Goal: Navigation & Orientation: Find specific page/section

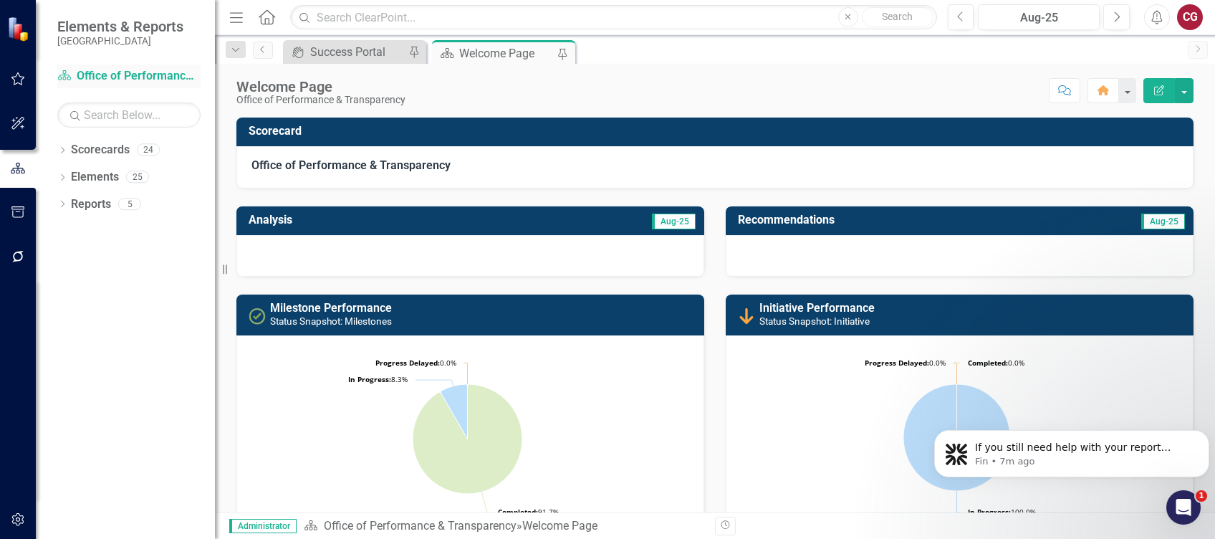
click at [93, 73] on link "Scorecard Office of Performance & Transparency" at bounding box center [128, 76] width 143 height 16
click at [272, 18] on icon at bounding box center [267, 16] width 16 height 15
click at [65, 154] on icon "Dropdown" at bounding box center [62, 152] width 10 height 8
click at [104, 173] on link "St. Johns County Strategic Plan" at bounding box center [147, 177] width 136 height 16
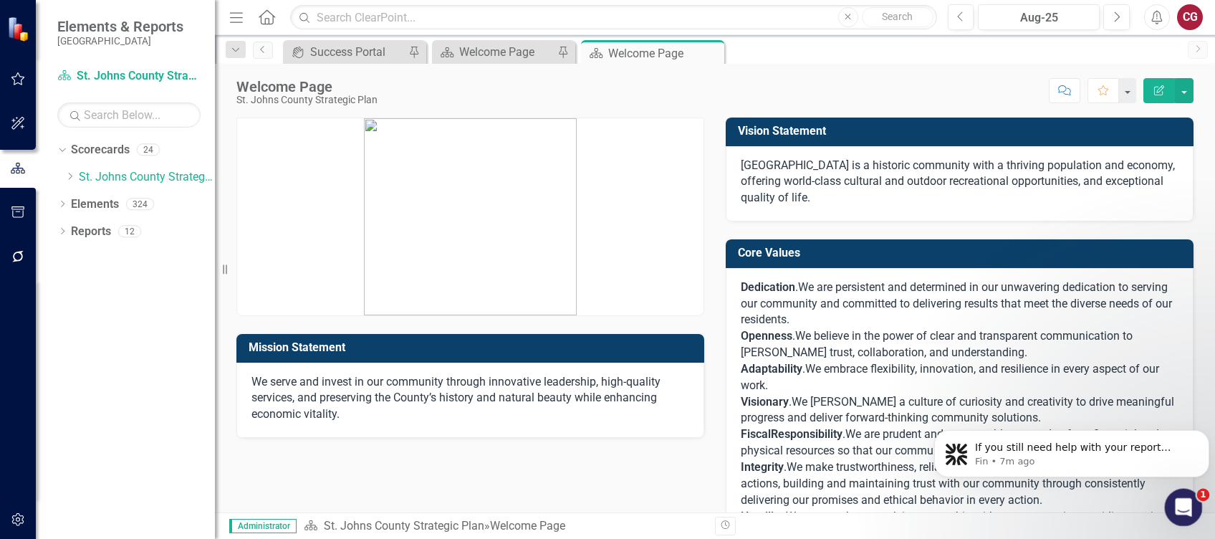
click at [1175, 491] on div "Open Intercom Messenger" at bounding box center [1180, 504] width 47 height 47
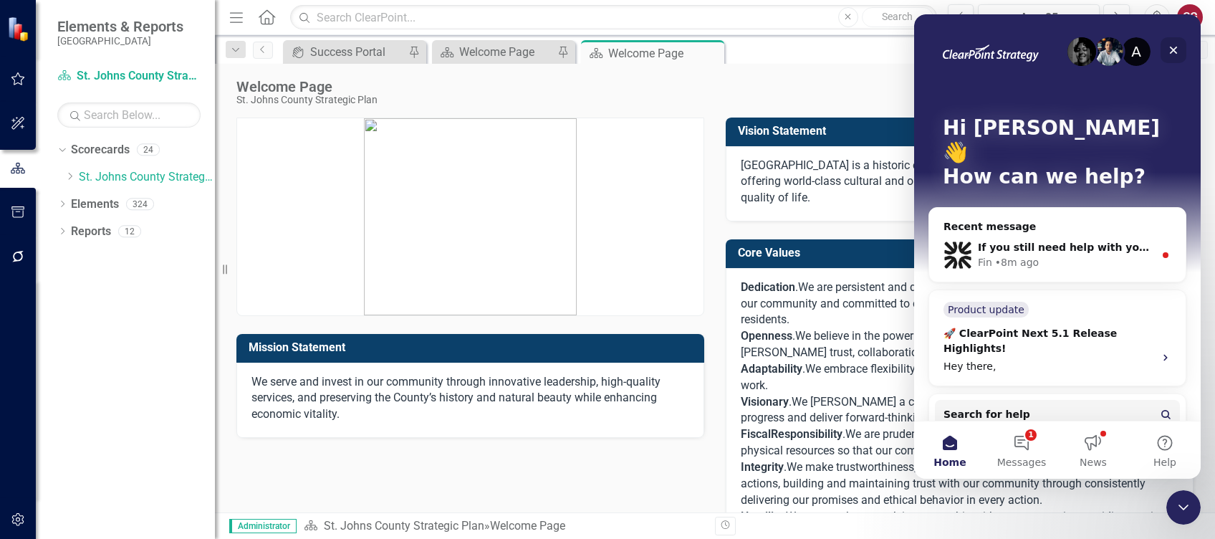
click at [1179, 54] on div "Close" at bounding box center [1173, 50] width 26 height 26
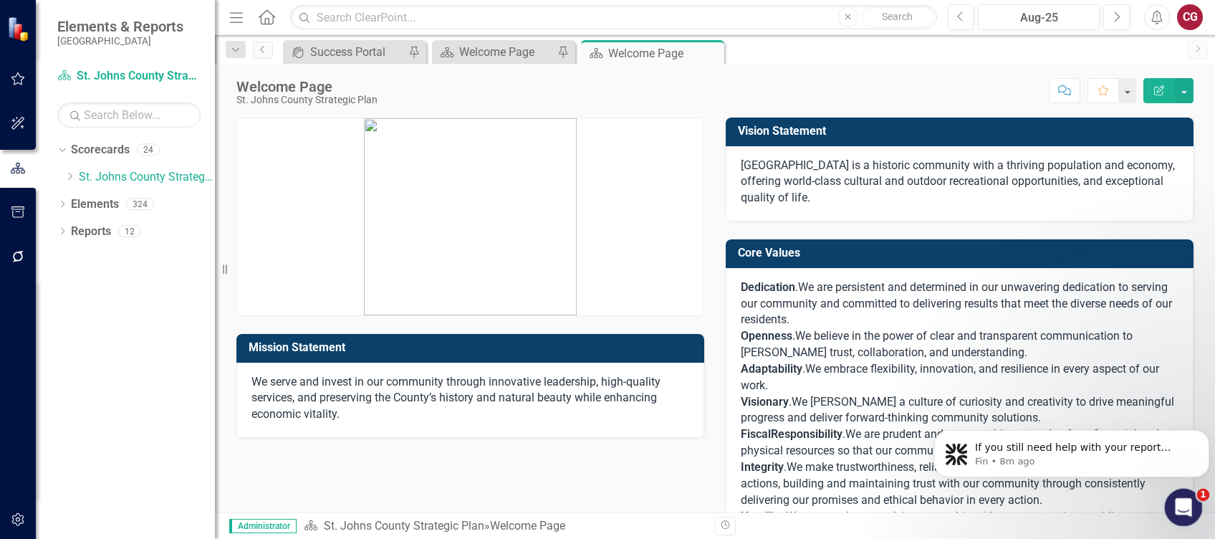
click at [1173, 494] on div "Open Intercom Messenger" at bounding box center [1180, 504] width 47 height 47
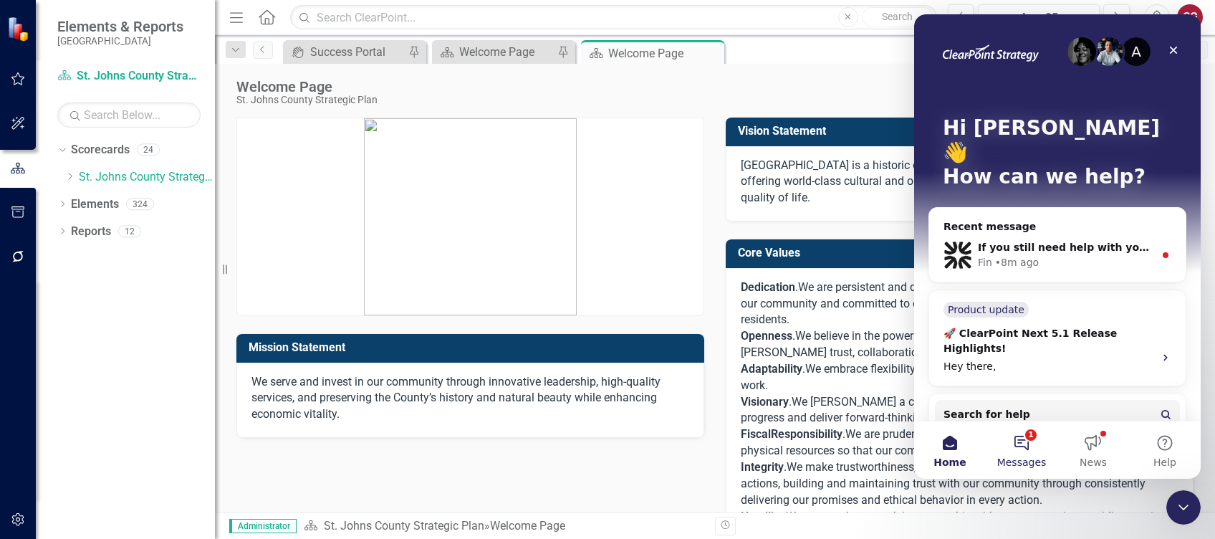
click at [1028, 448] on button "1 Messages" at bounding box center [1021, 449] width 72 height 57
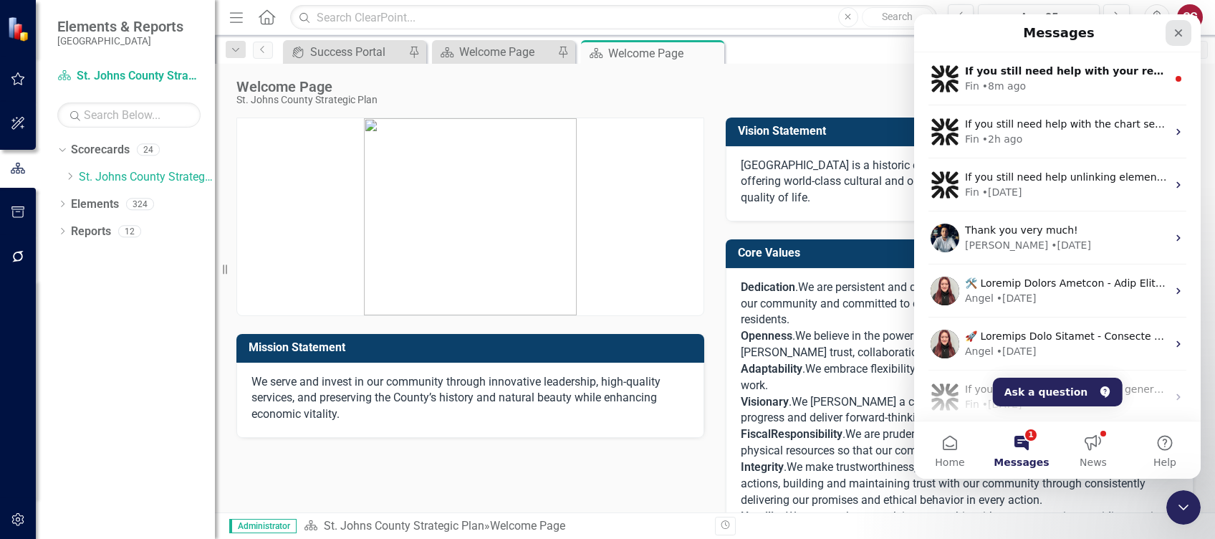
click at [1176, 40] on div "Close" at bounding box center [1178, 33] width 26 height 26
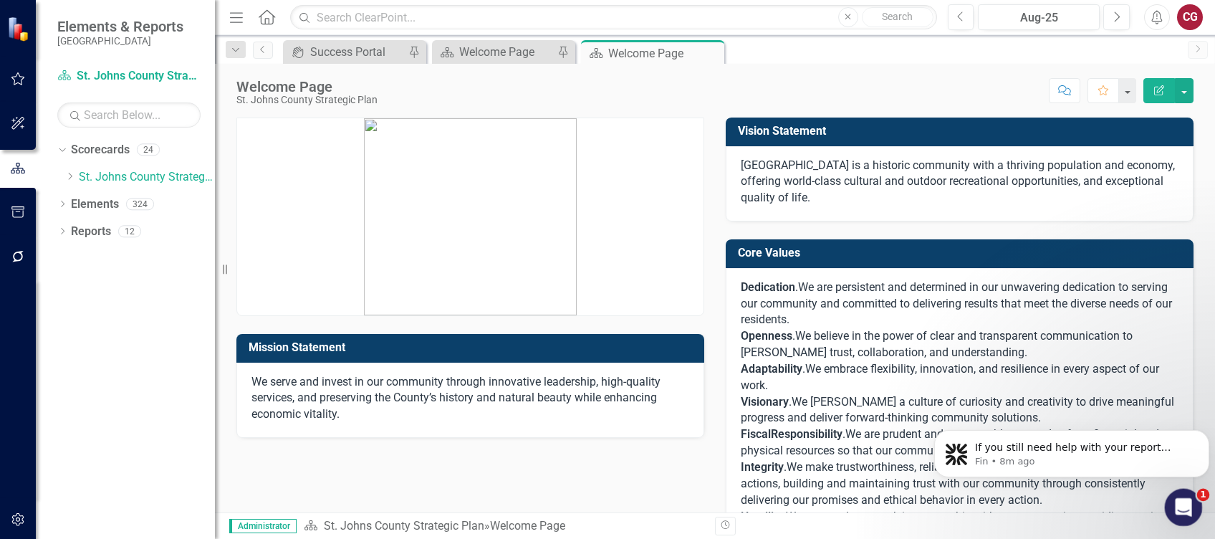
click at [1193, 495] on div "Open Intercom Messenger" at bounding box center [1180, 504] width 47 height 47
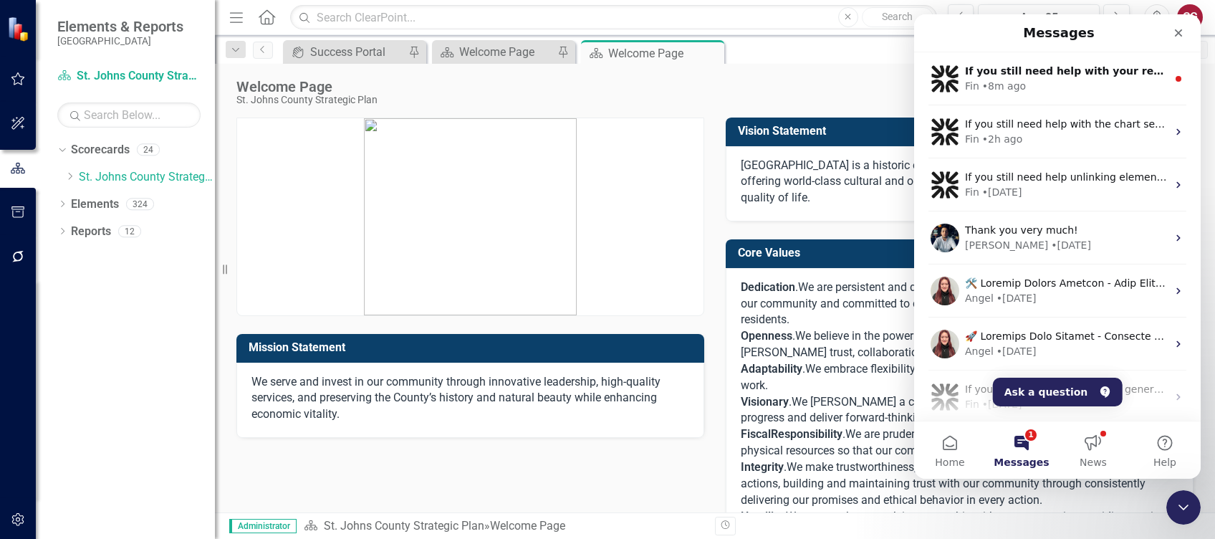
click at [1023, 444] on button "1 Messages" at bounding box center [1021, 449] width 72 height 57
click at [1107, 443] on button "News" at bounding box center [1093, 449] width 72 height 57
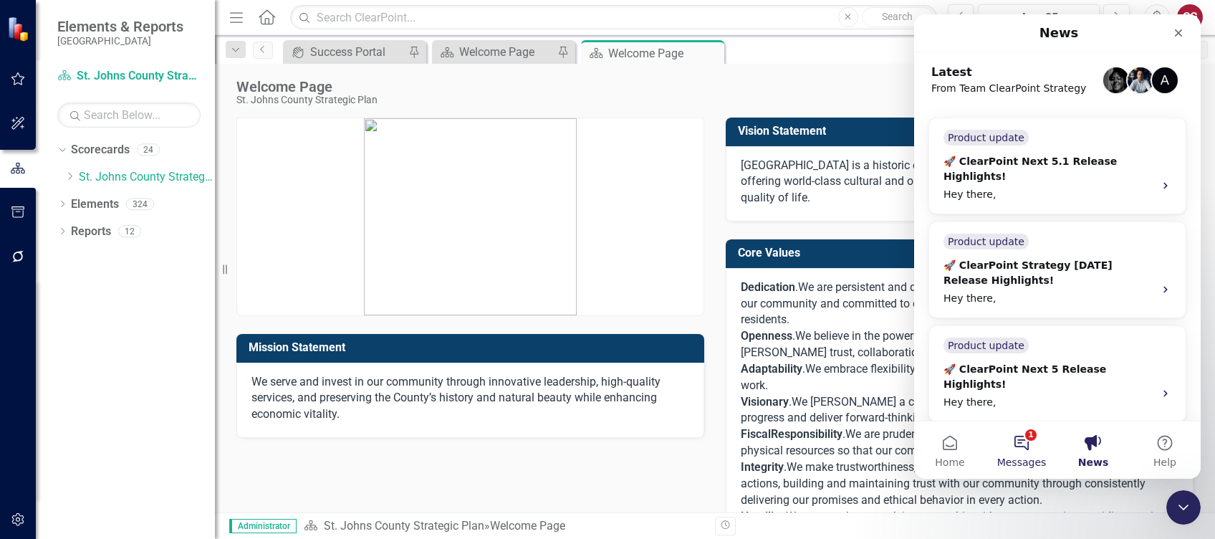
click at [1029, 451] on button "1 Messages" at bounding box center [1021, 449] width 72 height 57
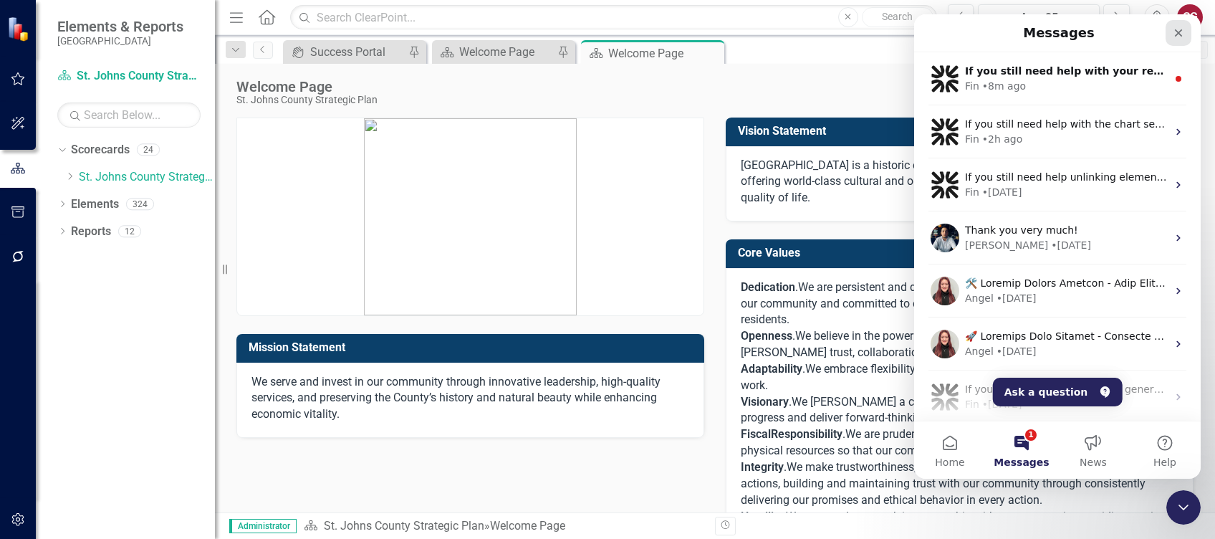
click at [1189, 34] on div "Close" at bounding box center [1178, 33] width 26 height 26
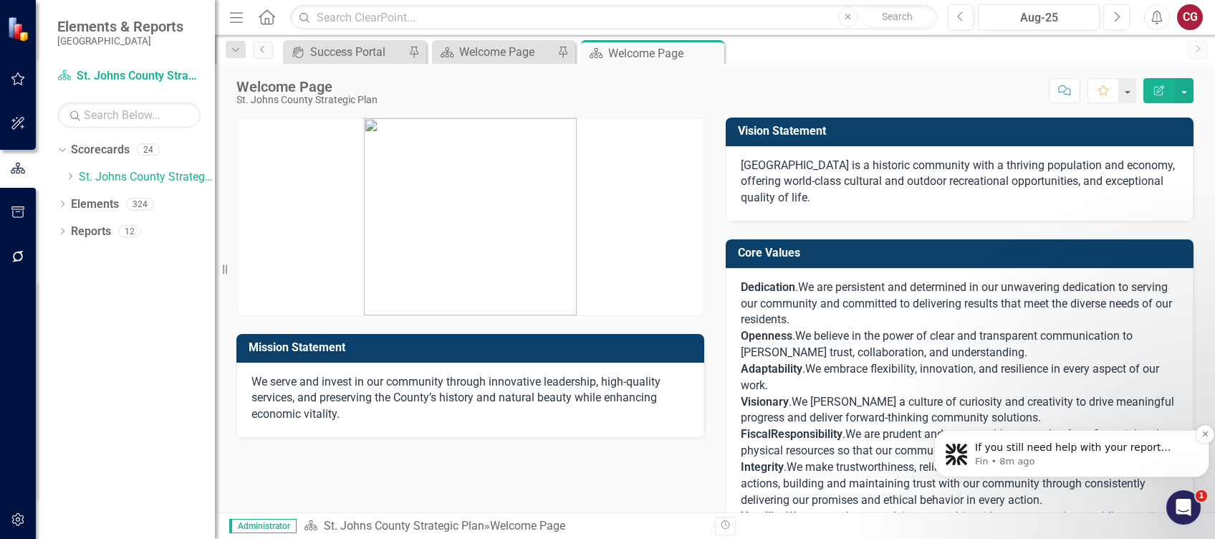
click at [1132, 447] on p "If you still need help with your report settings or understanding any features,…" at bounding box center [1083, 447] width 216 height 14
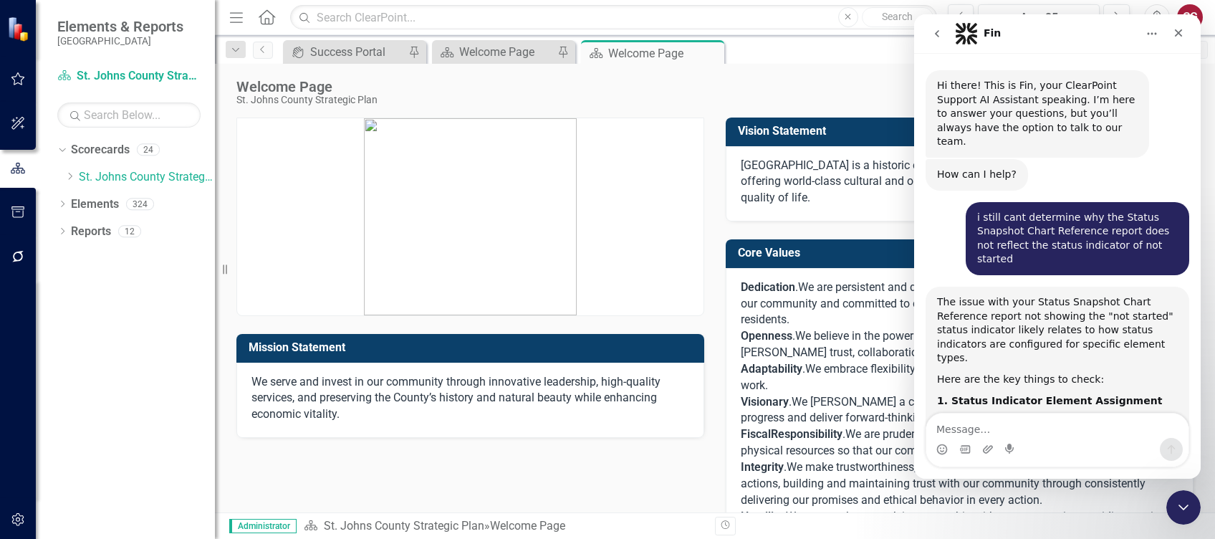
scroll to position [16, 0]
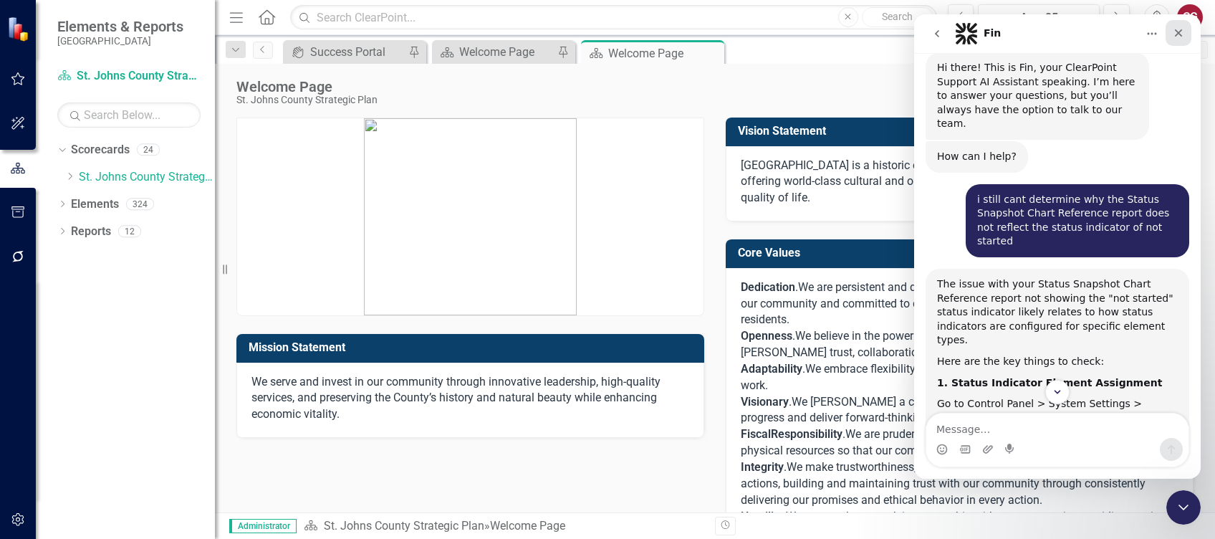
click at [1184, 36] on div "Close" at bounding box center [1178, 33] width 26 height 26
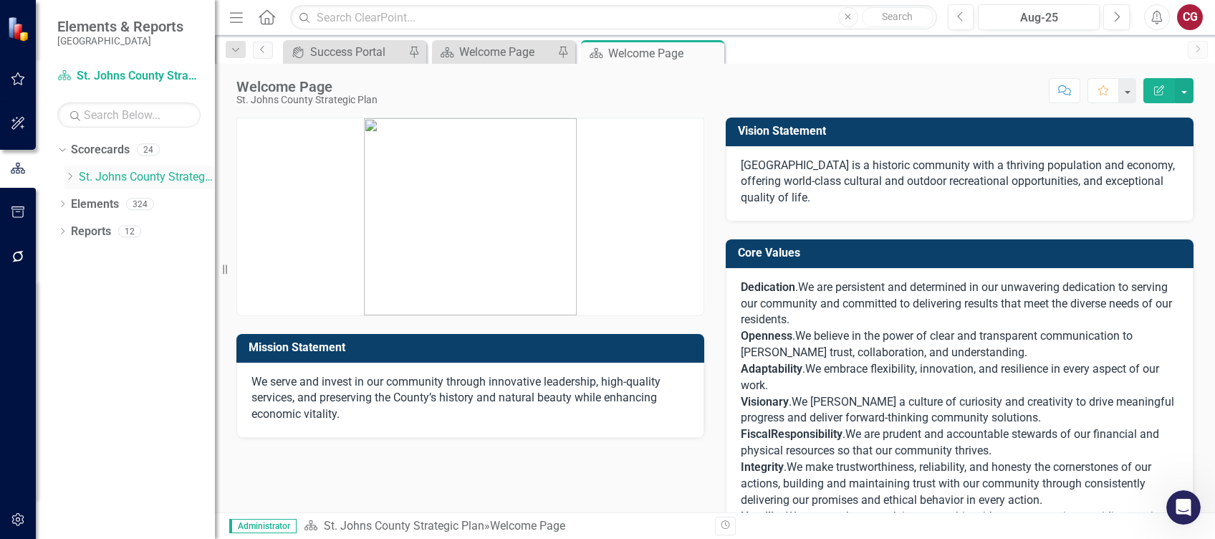
click at [70, 176] on icon "Dropdown" at bounding box center [69, 176] width 11 height 9
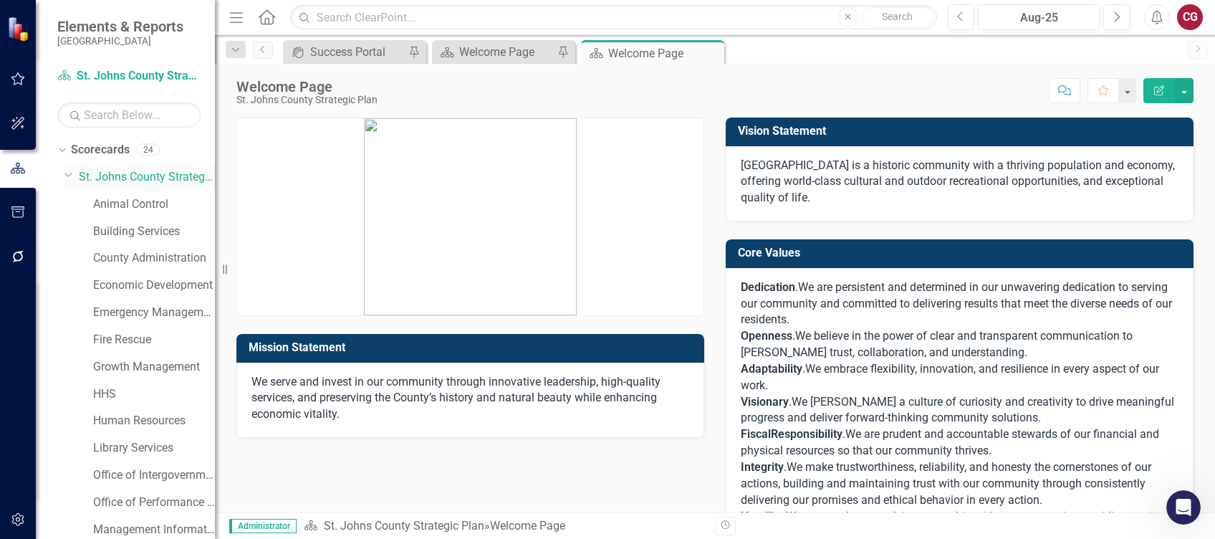
click at [74, 178] on div "Dropdown" at bounding box center [71, 176] width 14 height 7
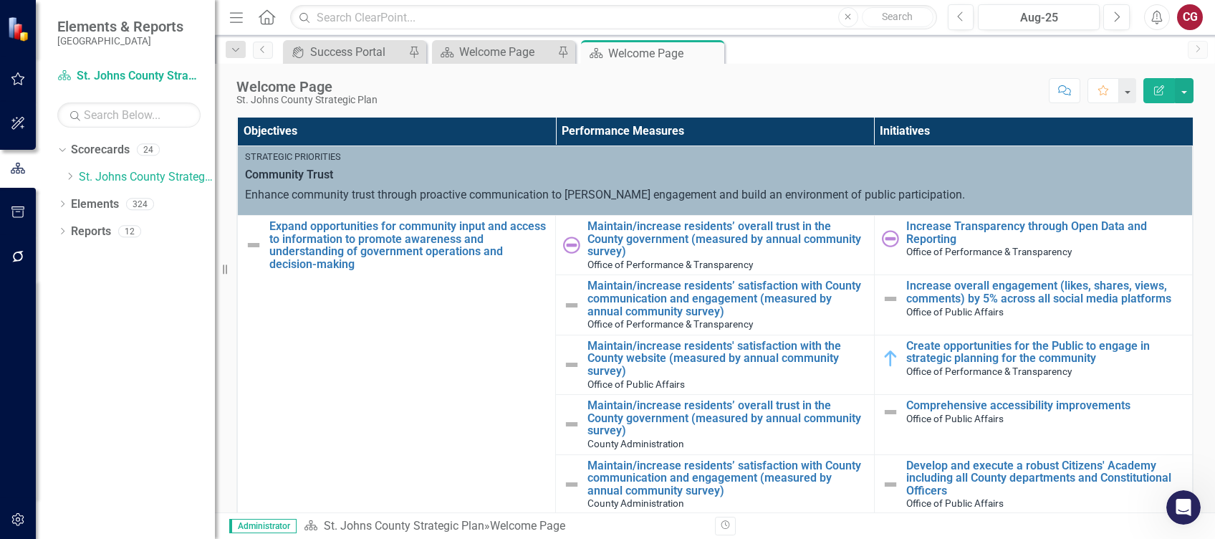
scroll to position [477, 0]
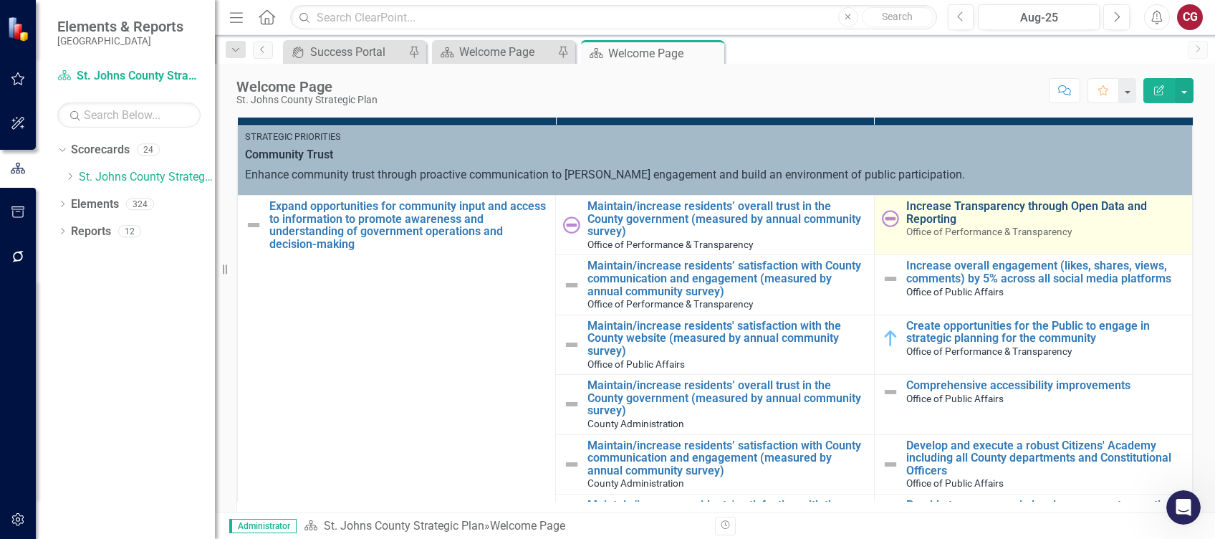
click at [938, 221] on link "Increase Transparency through Open Data and Reporting" at bounding box center [1045, 212] width 279 height 25
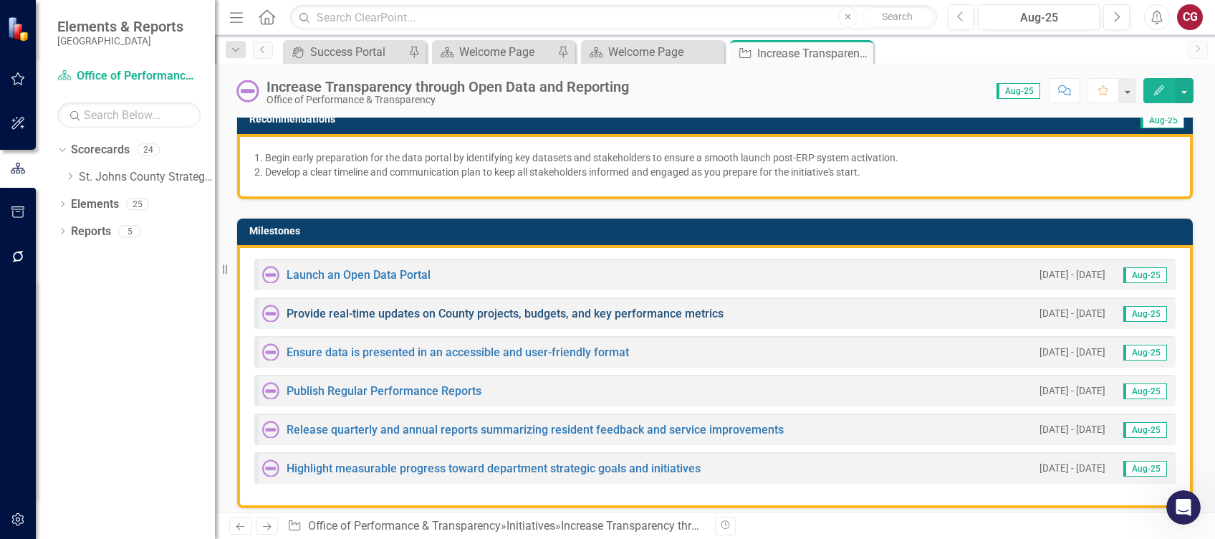
scroll to position [382, 0]
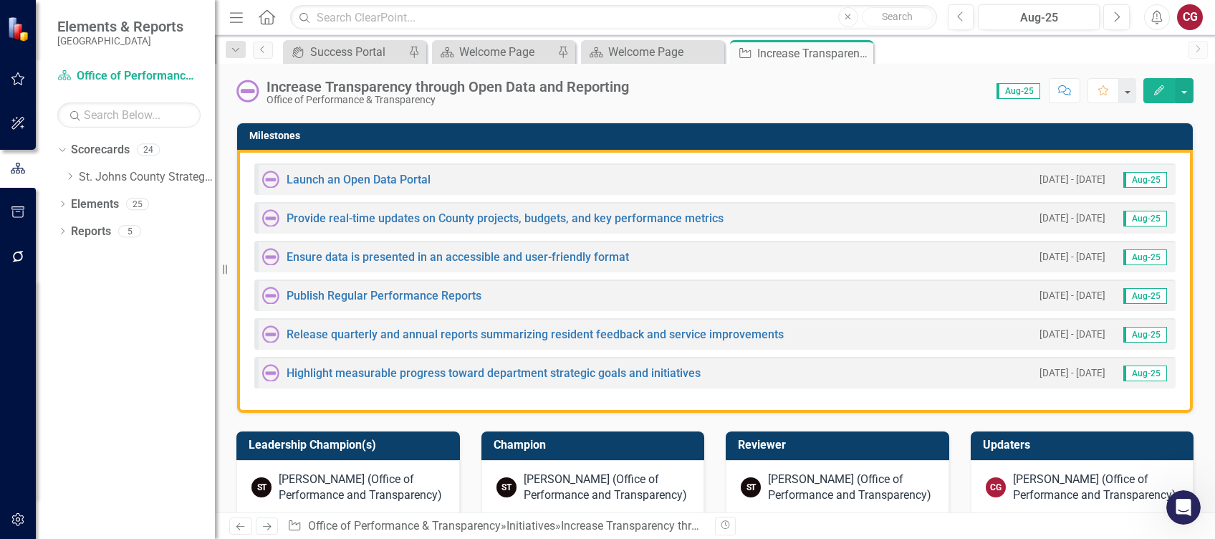
click at [269, 41] on div "Dropdown Search icon.portal Success Portal Pin Scorecard Welcome Page Pin Score…" at bounding box center [715, 49] width 1000 height 29
drag, startPoint x: 264, startPoint y: 53, endPoint x: 279, endPoint y: 63, distance: 18.7
click at [264, 53] on icon "Previous" at bounding box center [262, 49] width 11 height 9
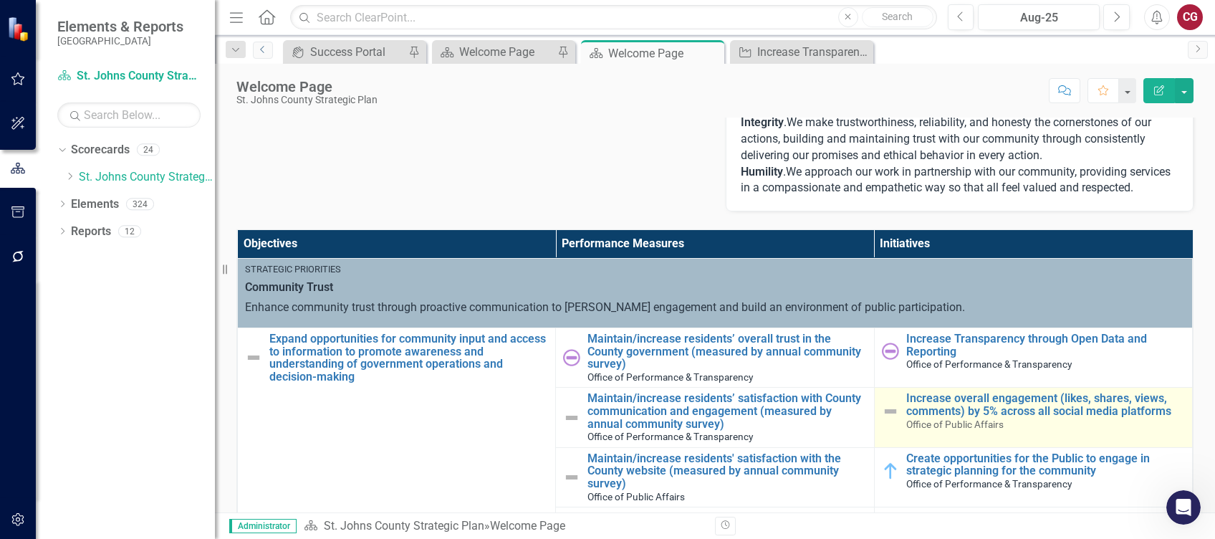
scroll to position [382, 0]
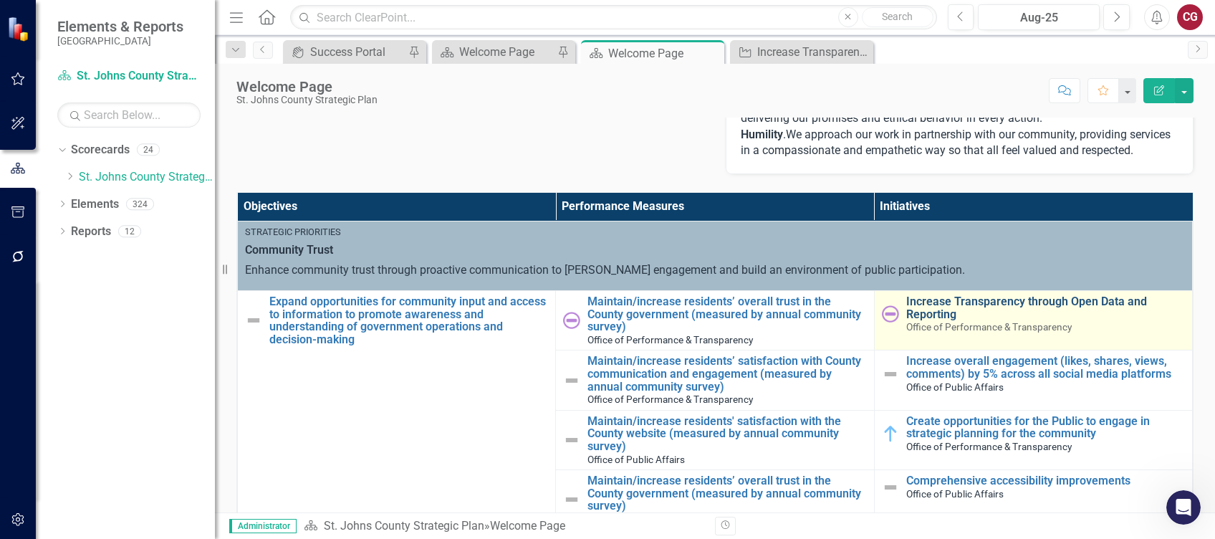
click at [936, 320] on link "Increase Transparency through Open Data and Reporting" at bounding box center [1045, 307] width 279 height 25
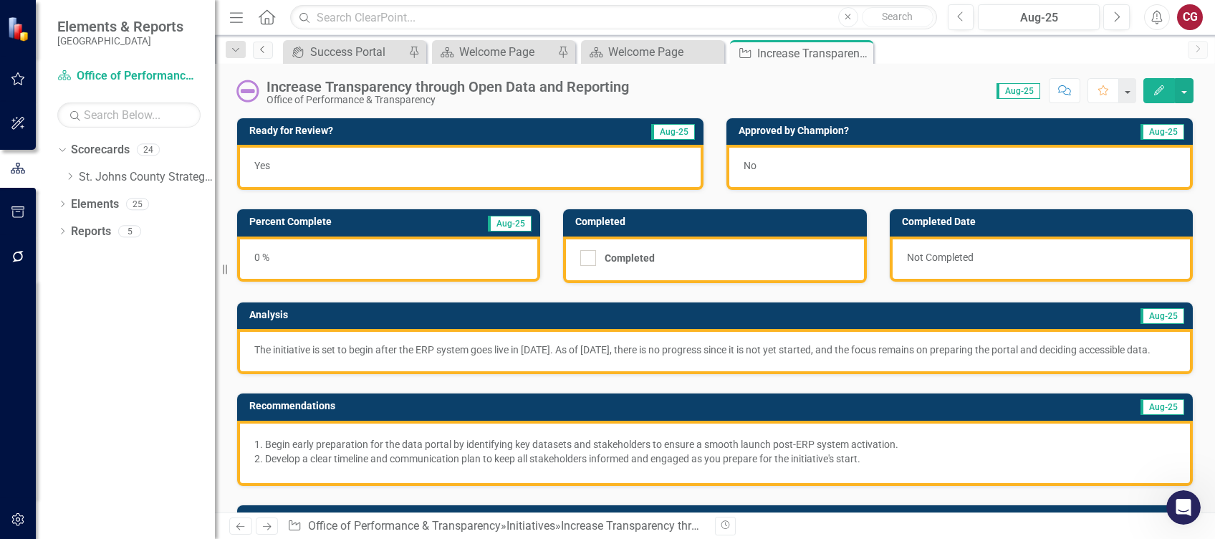
click at [264, 57] on link "Previous" at bounding box center [263, 50] width 20 height 17
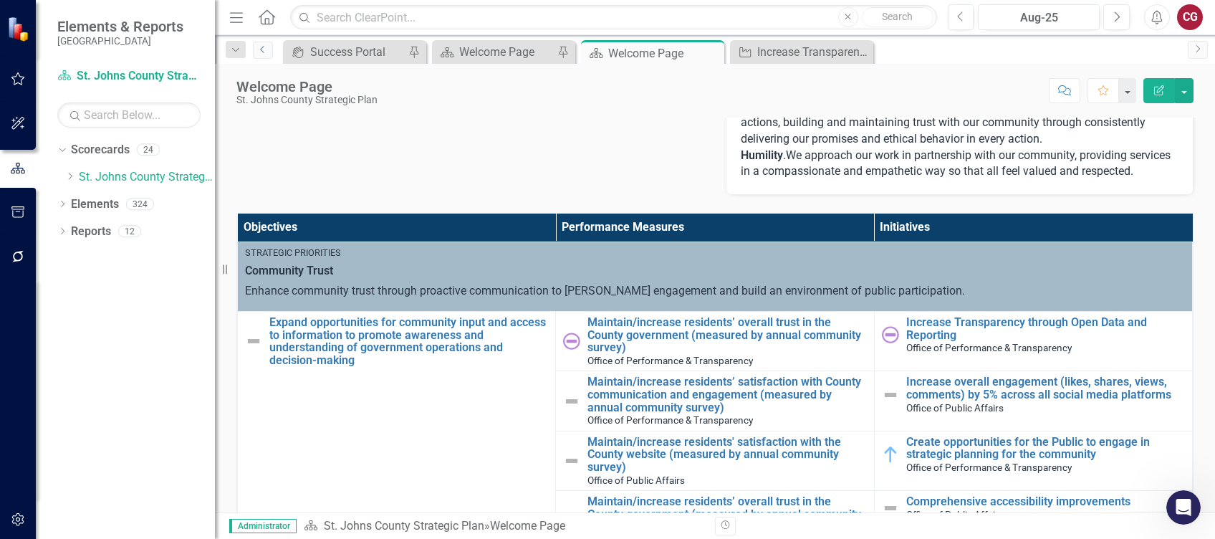
scroll to position [382, 0]
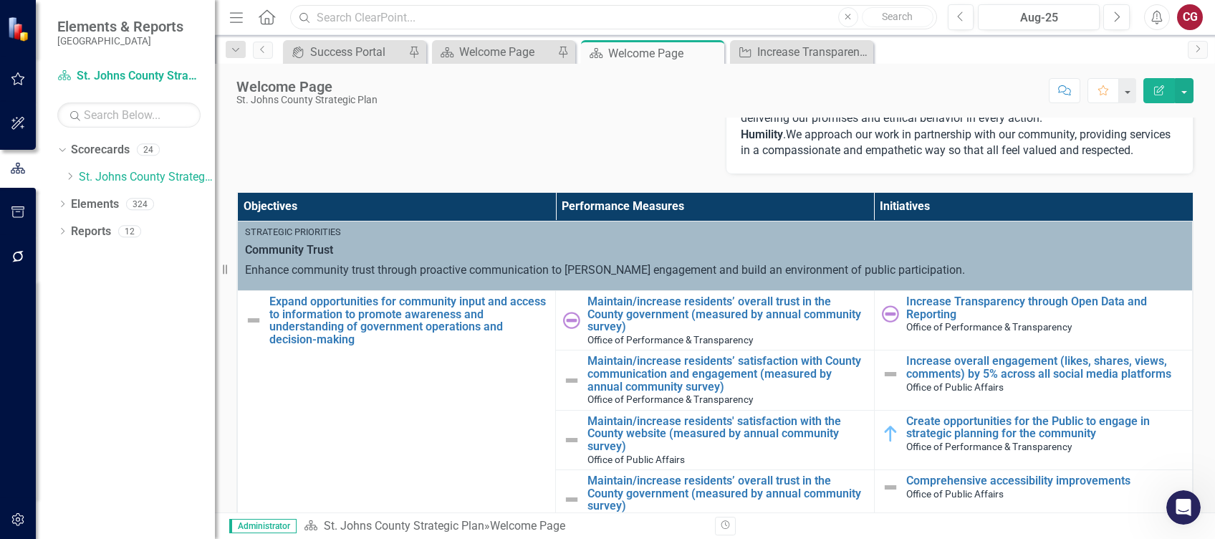
click at [561, 17] on input "text" at bounding box center [613, 17] width 646 height 25
type input "a"
click at [71, 176] on icon "Dropdown" at bounding box center [69, 176] width 11 height 9
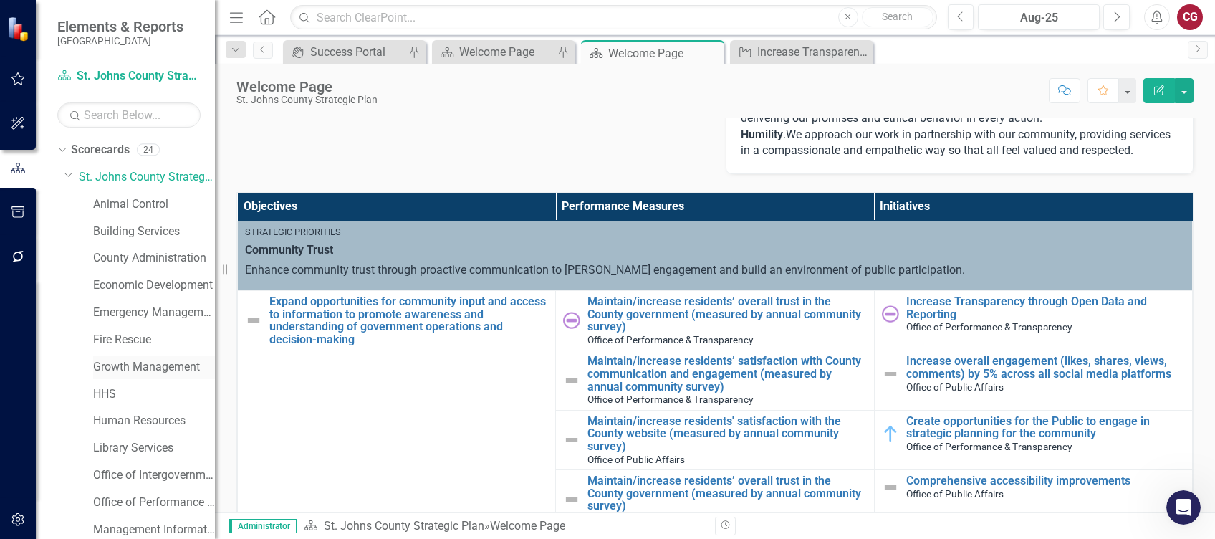
click at [133, 361] on link "Growth Management" at bounding box center [154, 367] width 122 height 16
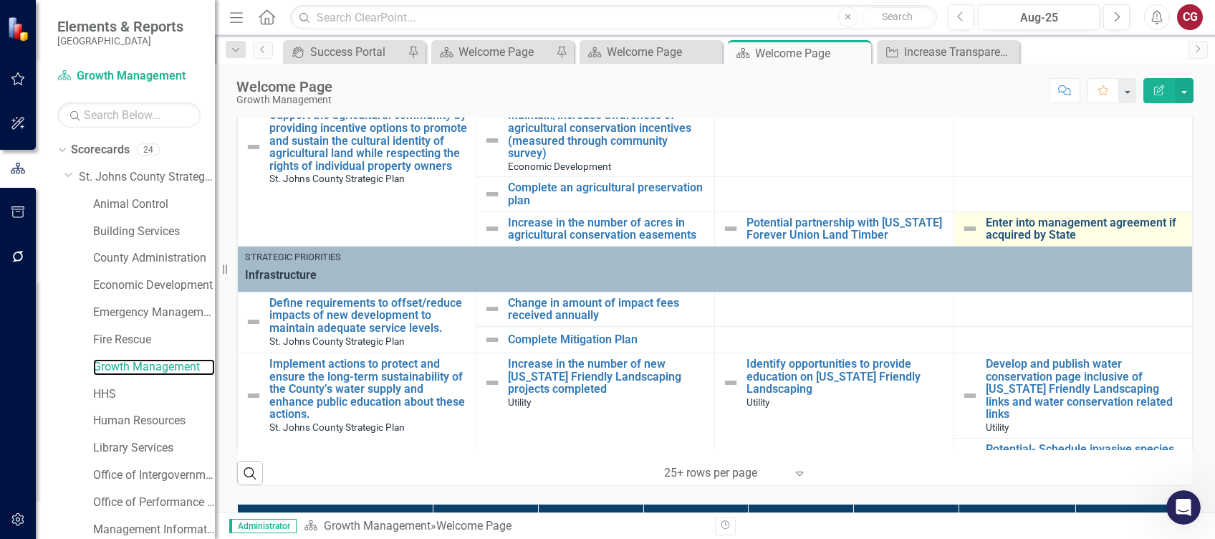
scroll to position [382, 0]
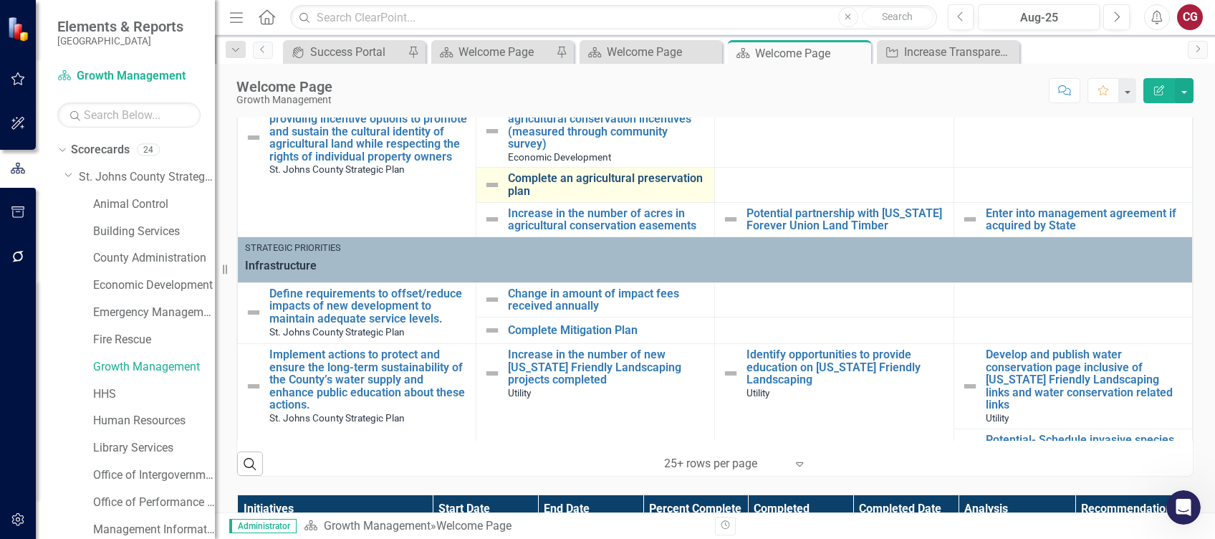
click at [607, 172] on link "Complete an agricultural preservation plan" at bounding box center [607, 184] width 199 height 25
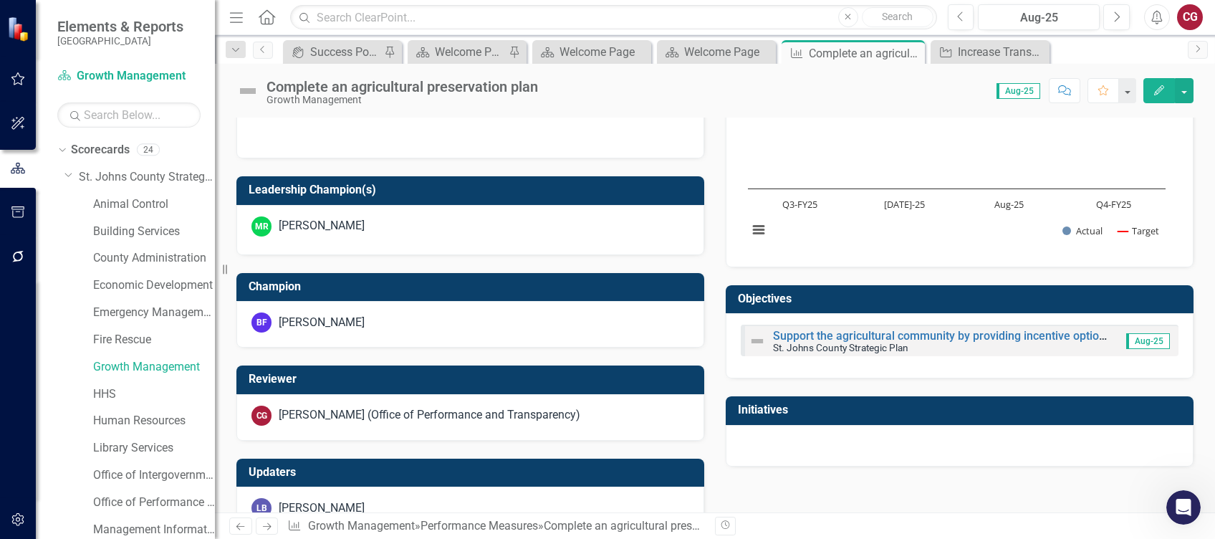
scroll to position [477, 0]
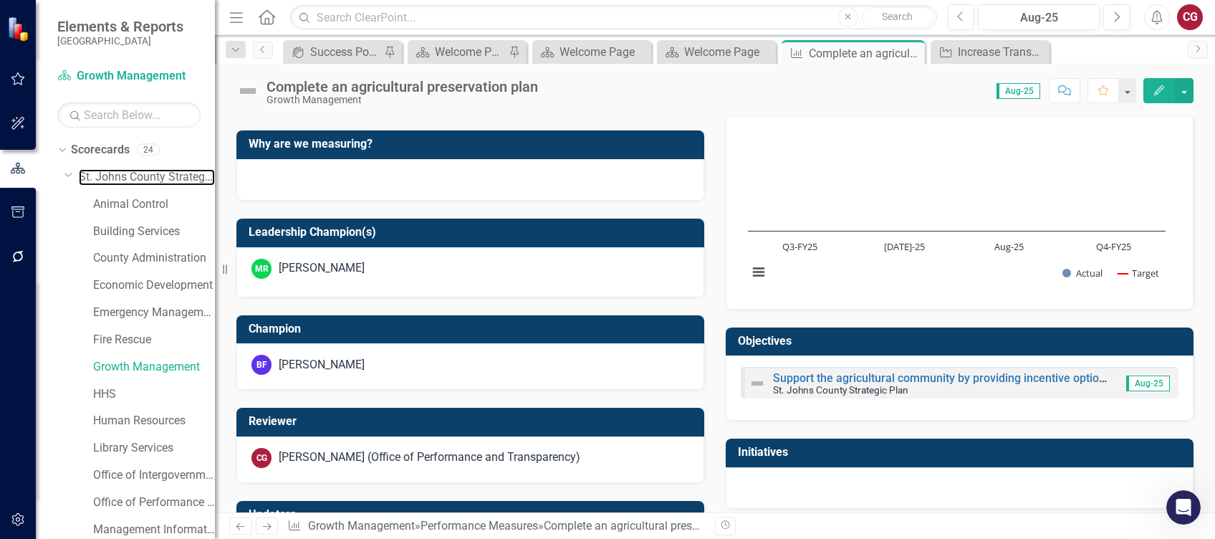
drag, startPoint x: 117, startPoint y: 185, endPoint x: 223, endPoint y: 180, distance: 106.1
click at [117, 184] on link "St. Johns County Strategic Plan" at bounding box center [147, 177] width 136 height 16
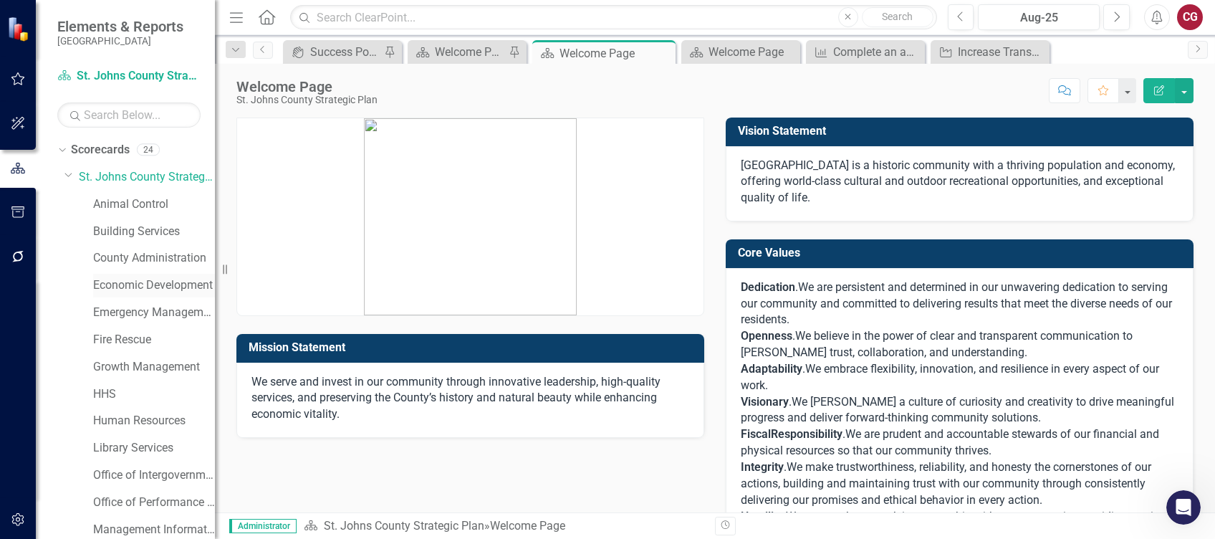
click at [125, 289] on link "Economic Development" at bounding box center [154, 285] width 122 height 16
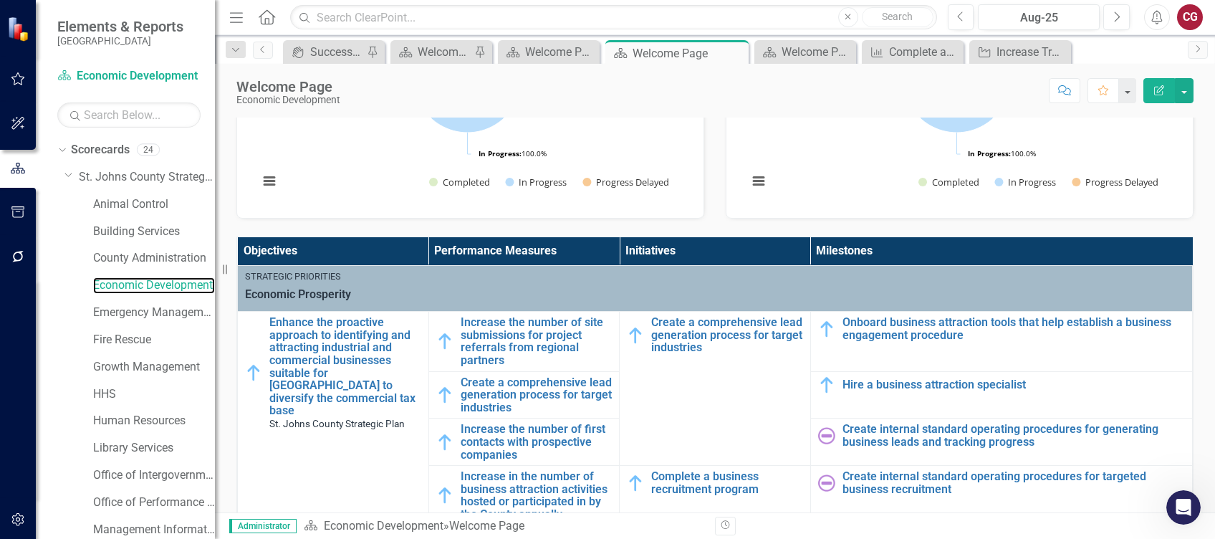
scroll to position [191, 0]
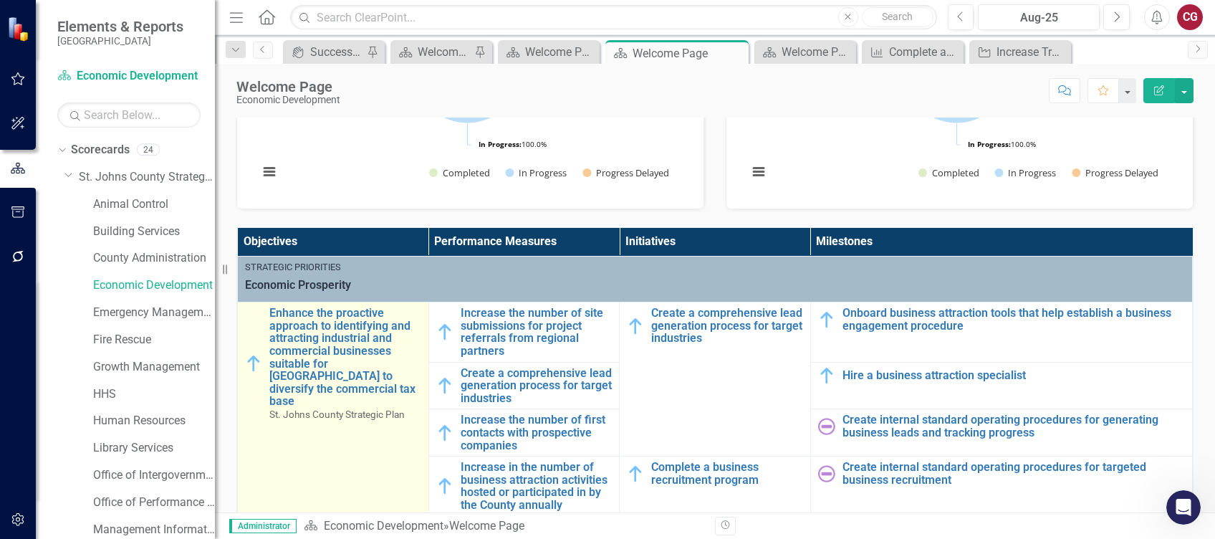
click at [257, 356] on img at bounding box center [253, 363] width 17 height 17
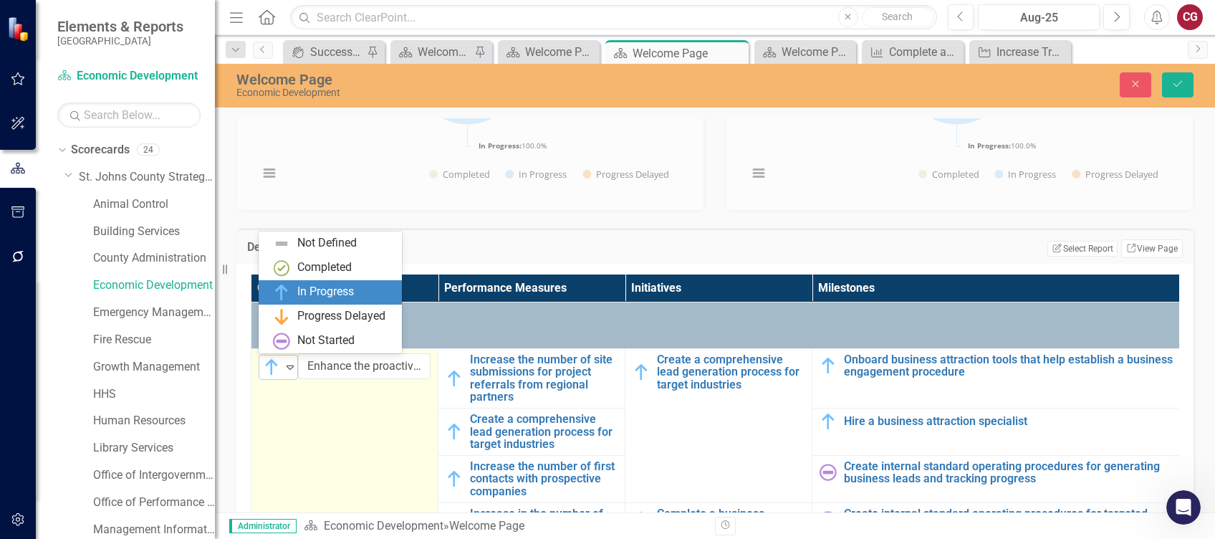
click at [281, 375] on div "In Progress Expand" at bounding box center [278, 367] width 39 height 25
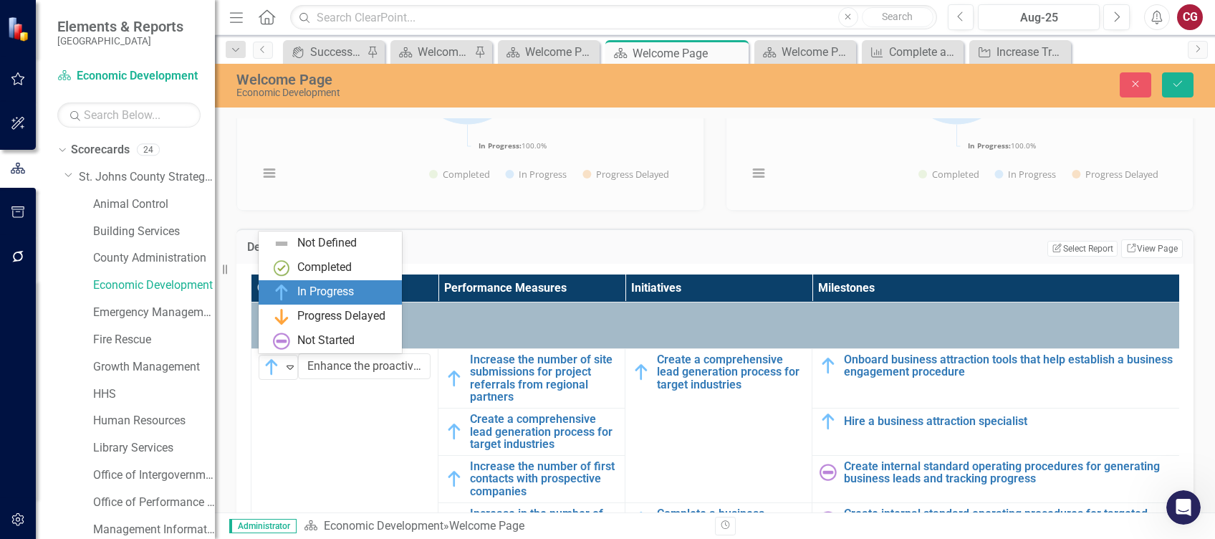
click at [289, 293] on img at bounding box center [281, 292] width 17 height 17
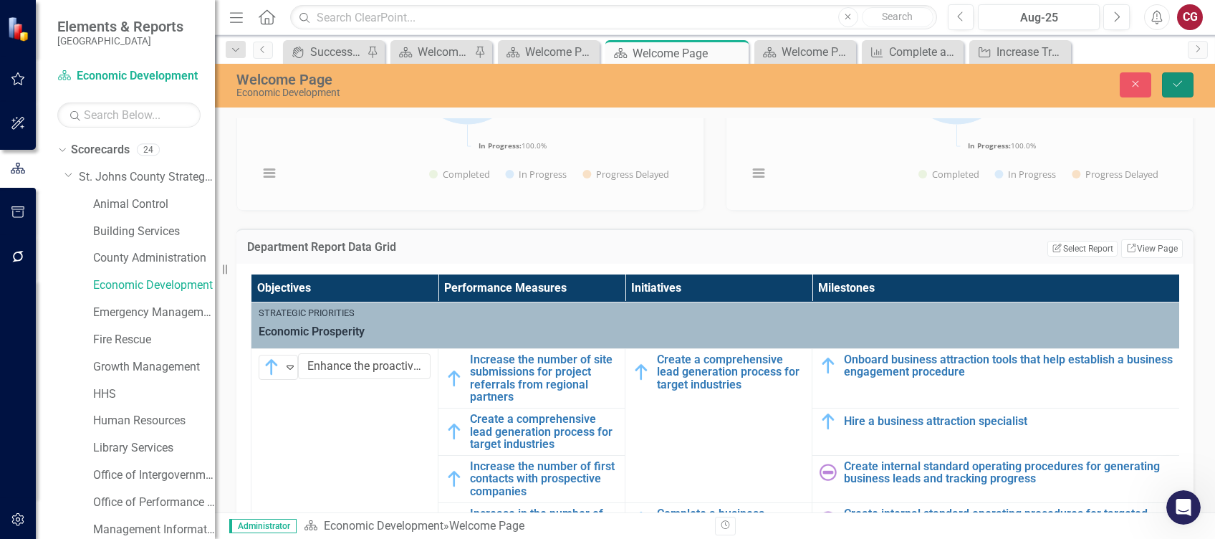
click at [1177, 95] on button "Save" at bounding box center [1178, 84] width 32 height 25
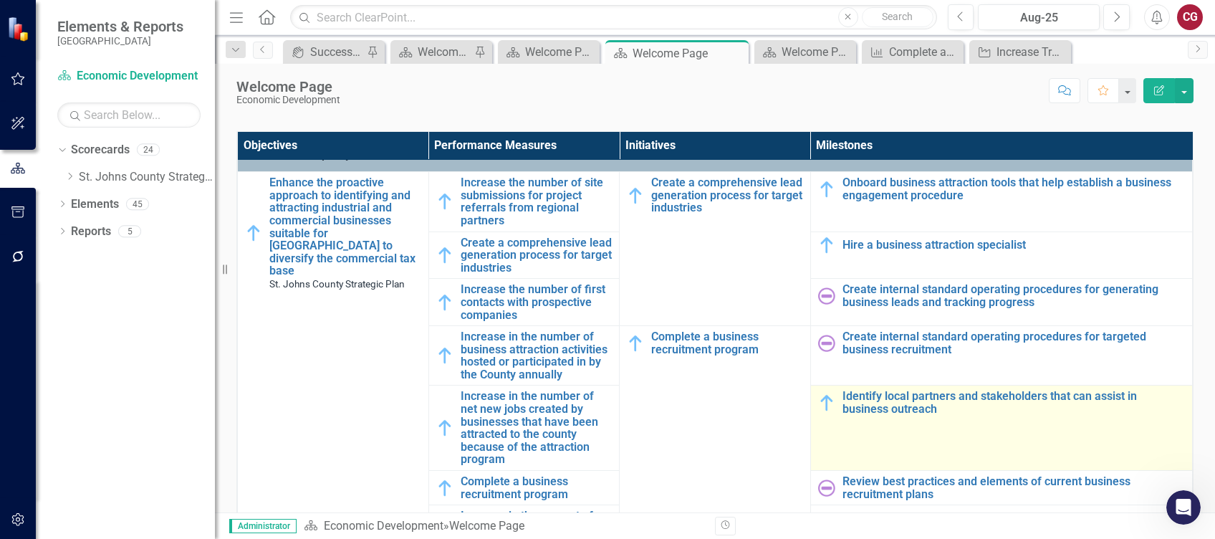
scroll to position [0, 0]
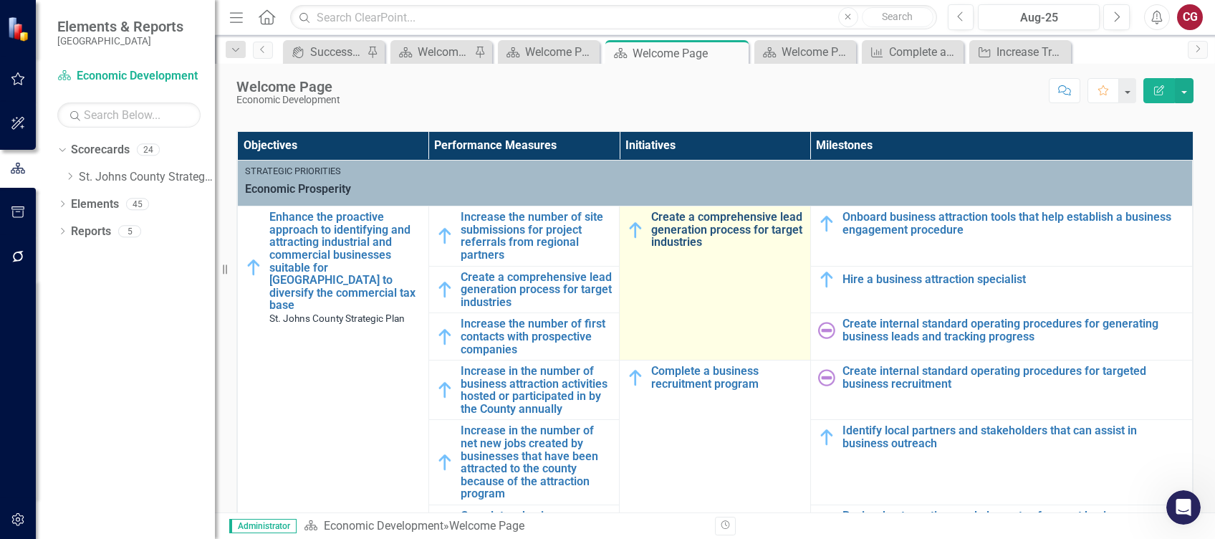
click at [720, 226] on link "Create a comprehensive lead generation process for target industries" at bounding box center [727, 230] width 152 height 38
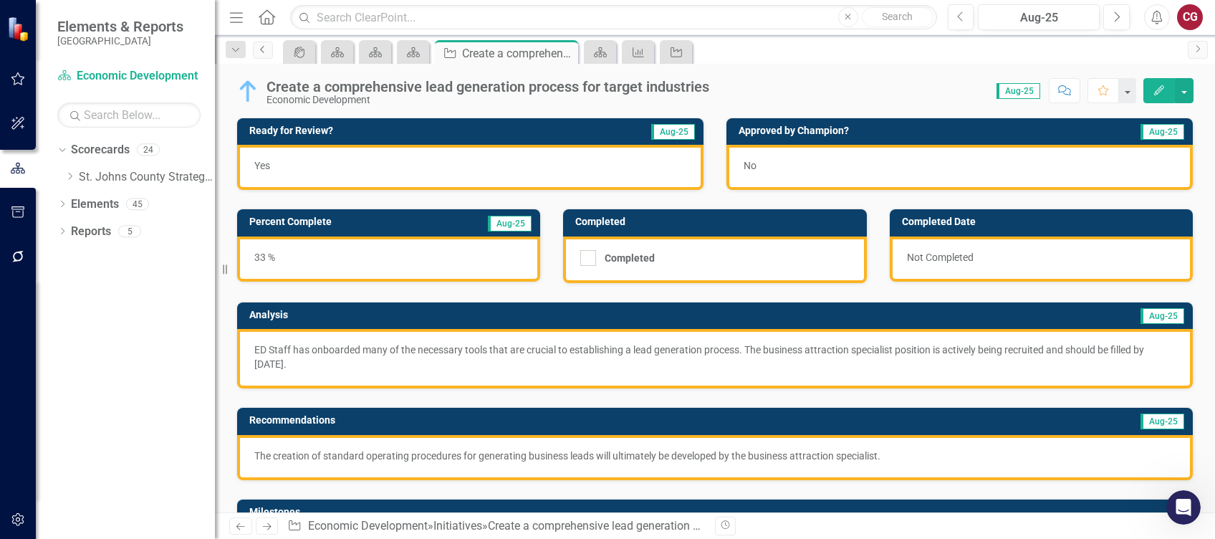
click at [266, 57] on link "Previous" at bounding box center [263, 50] width 20 height 17
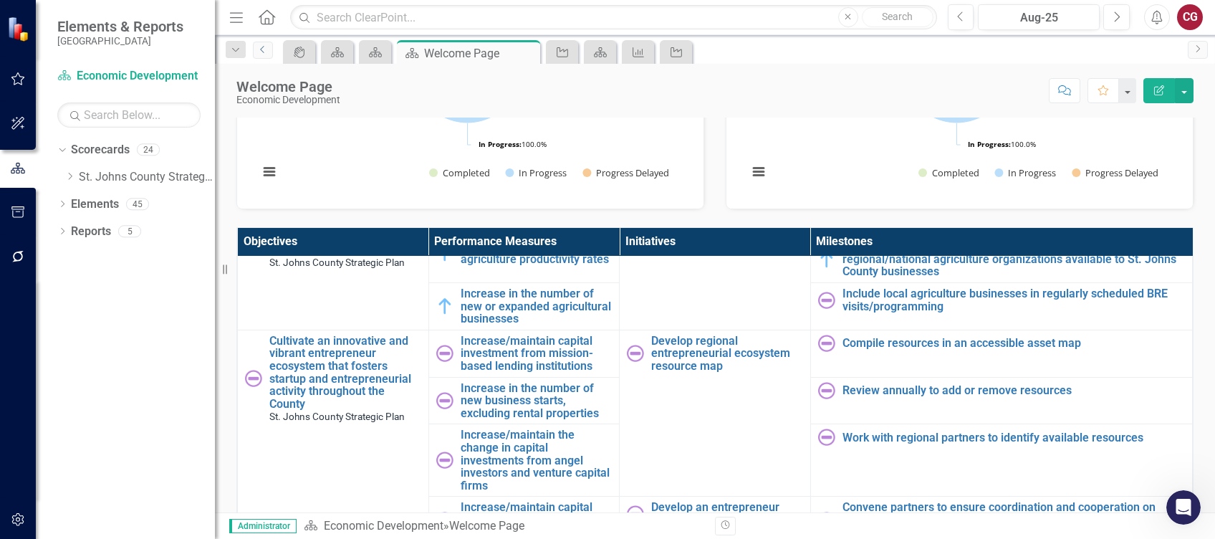
scroll to position [1297, 0]
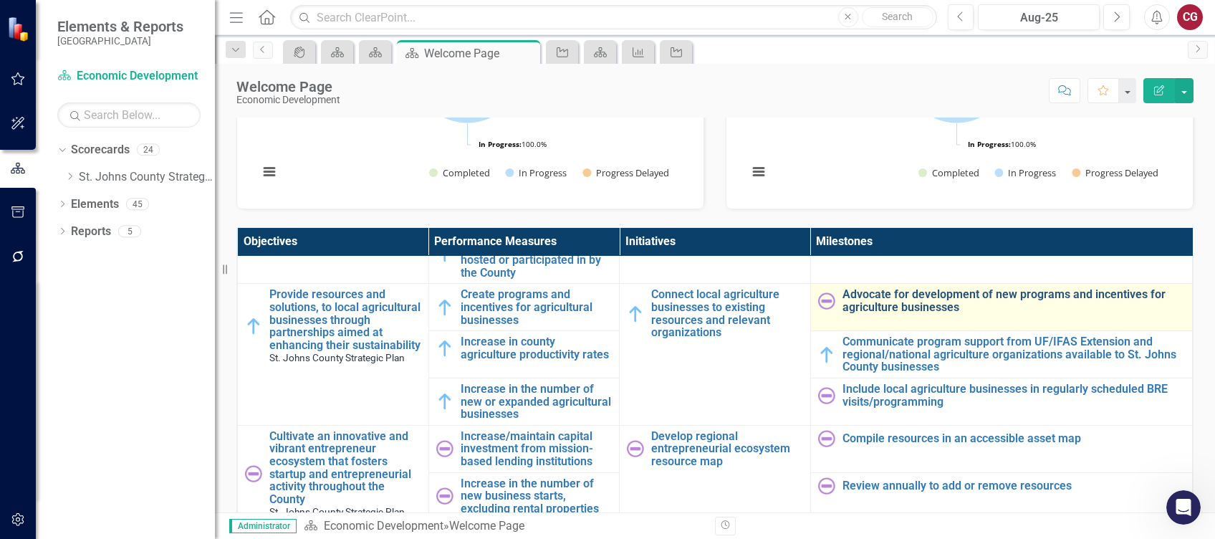
click at [858, 307] on link "Advocate for development of new programs and incentives for agriculture busines…" at bounding box center [1013, 300] width 342 height 25
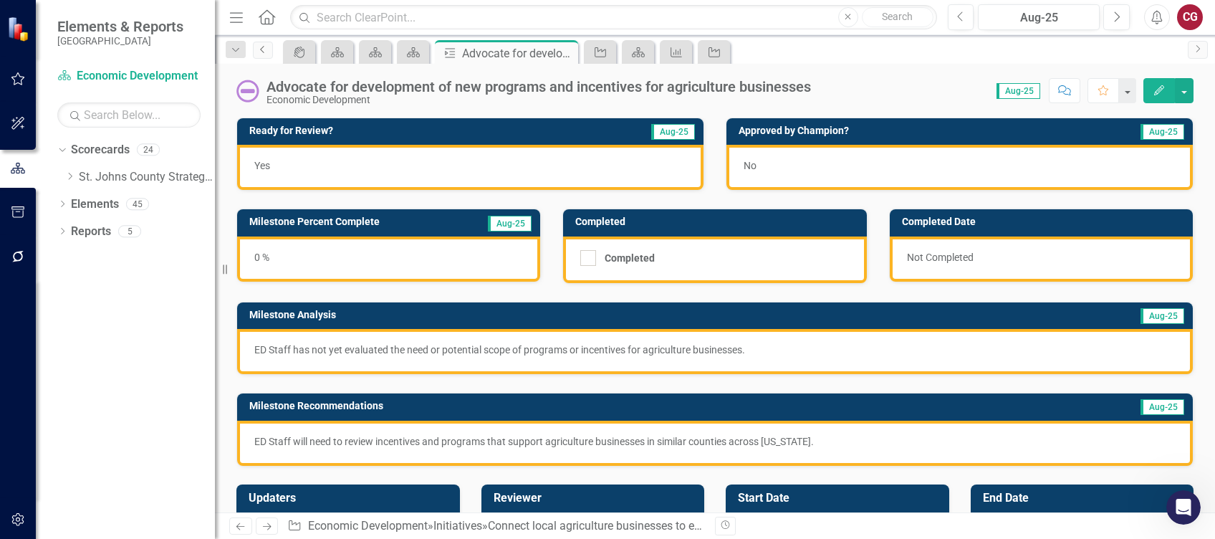
click at [259, 55] on link "Previous" at bounding box center [263, 50] width 20 height 17
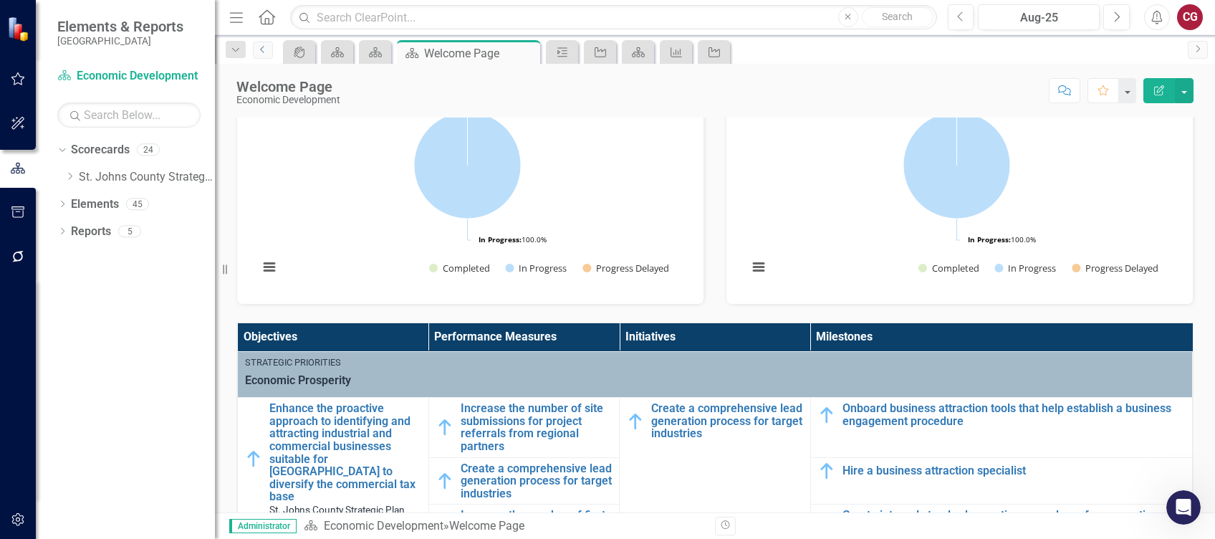
scroll to position [191, 0]
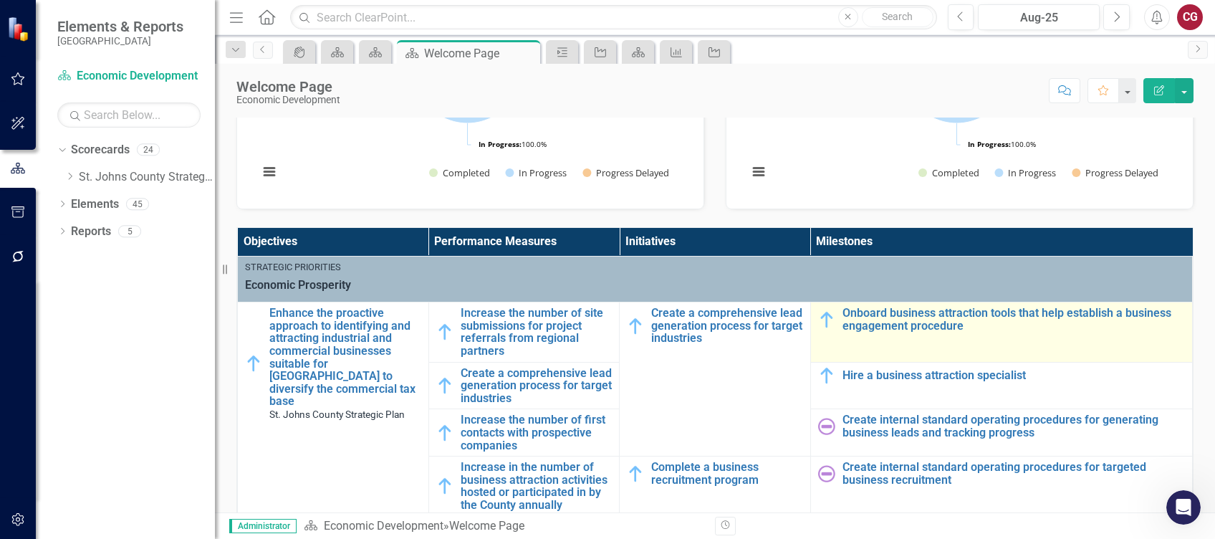
click at [901, 342] on td "Onboard business attraction tools that help establish a business engagement pro…" at bounding box center [1001, 331] width 382 height 59
click at [900, 319] on link "Onboard business attraction tools that help establish a business engagement pro…" at bounding box center [1013, 319] width 342 height 25
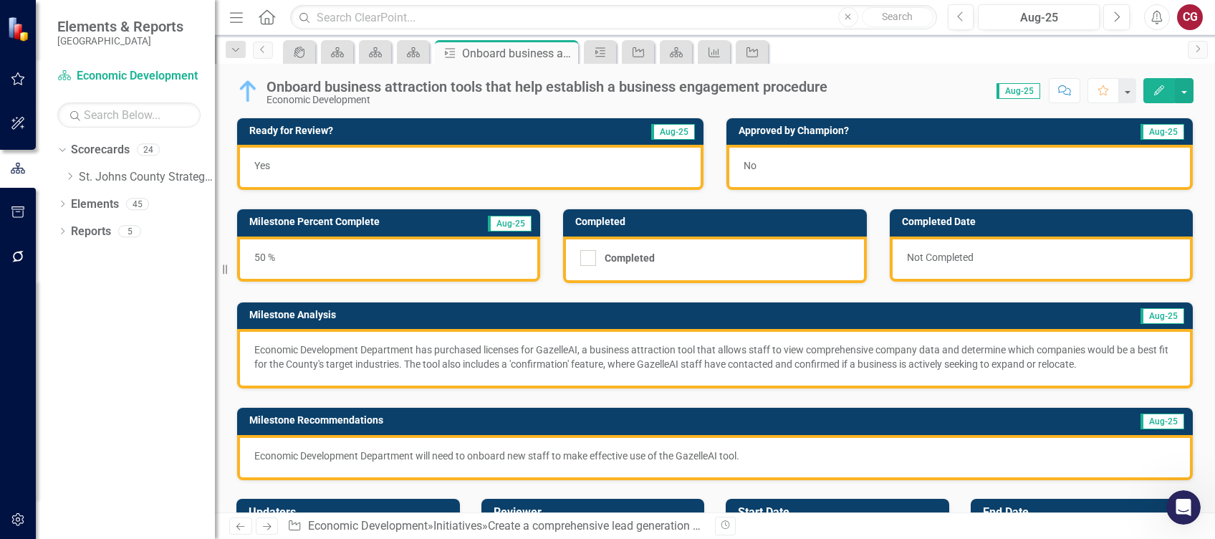
click at [418, 359] on p "Economic Development Department has purchased licenses for GazelleAI, a busines…" at bounding box center [714, 356] width 921 height 29
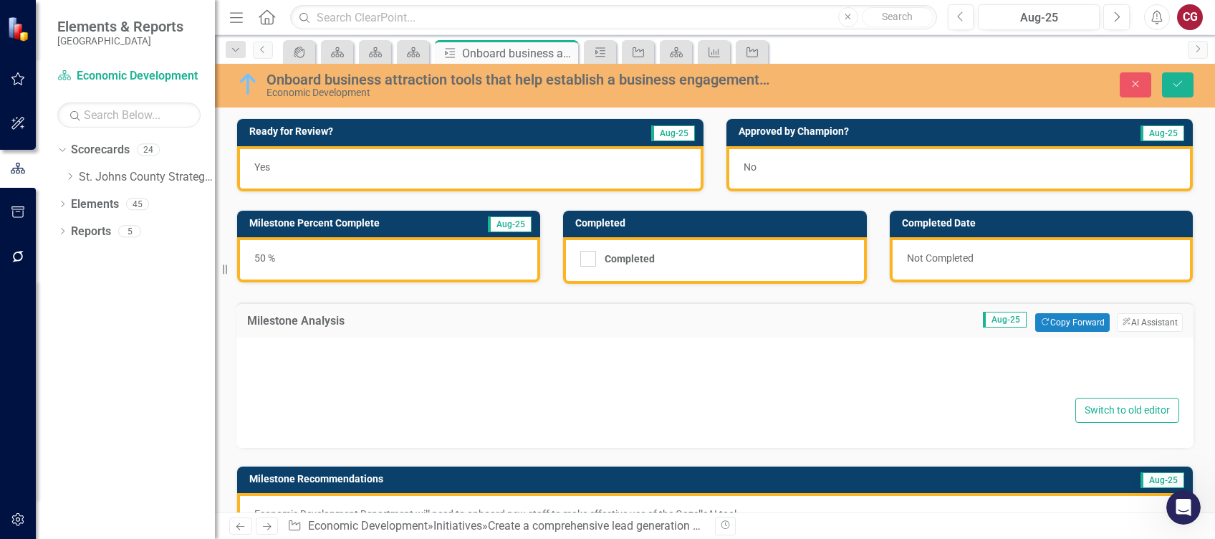
type textarea "<p>Economic Development Department has purchased licenses for GazelleAI, a busi…"
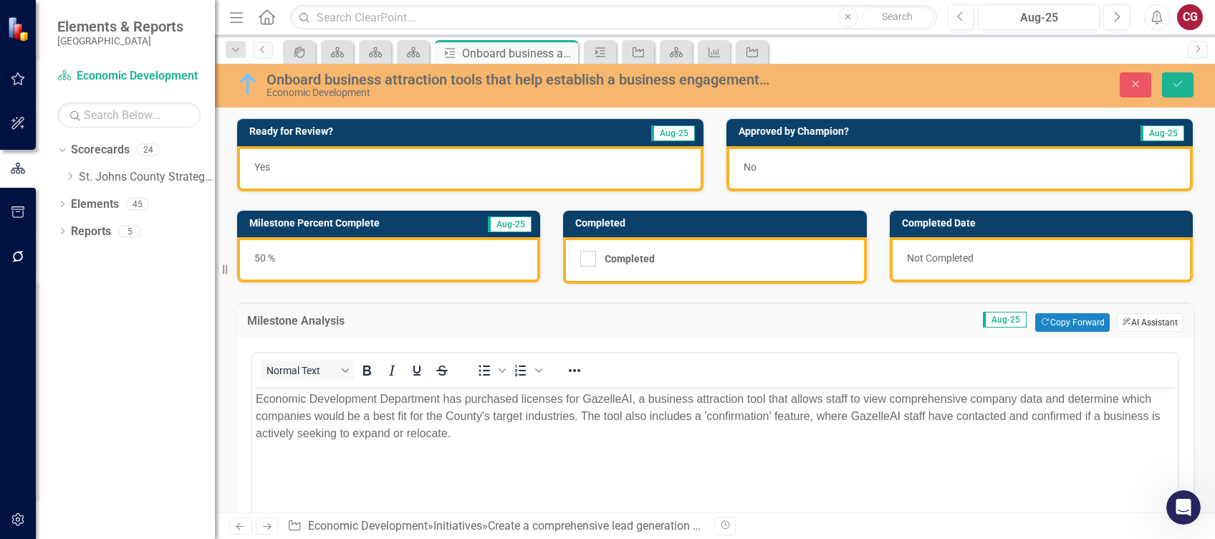
click at [1134, 324] on button "ClearPoint AI AI Assistant" at bounding box center [1150, 322] width 66 height 19
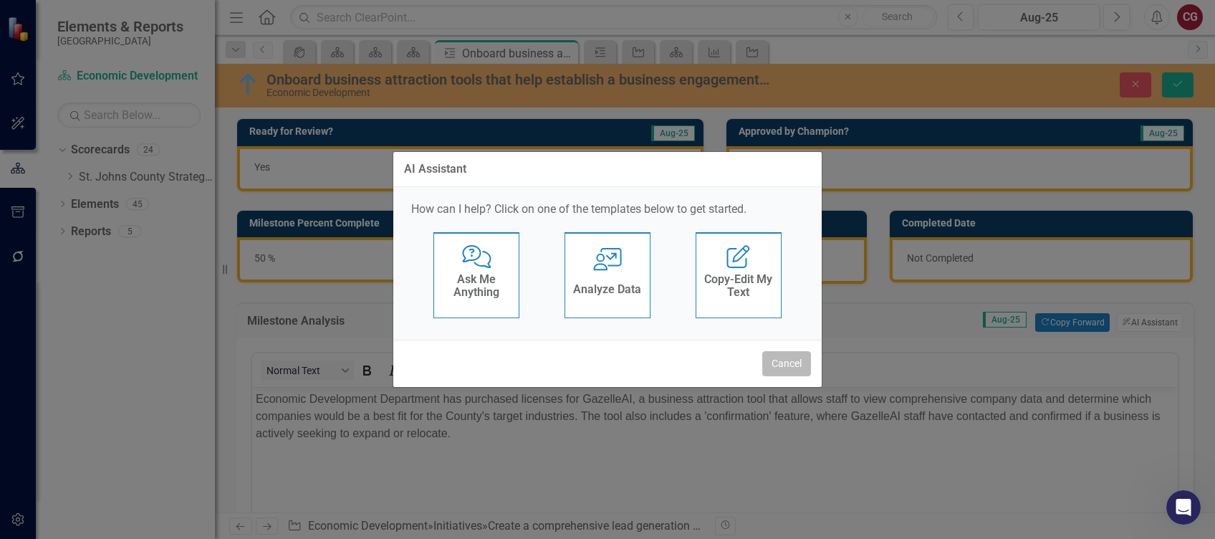
click at [804, 368] on button "Cancel" at bounding box center [786, 363] width 49 height 25
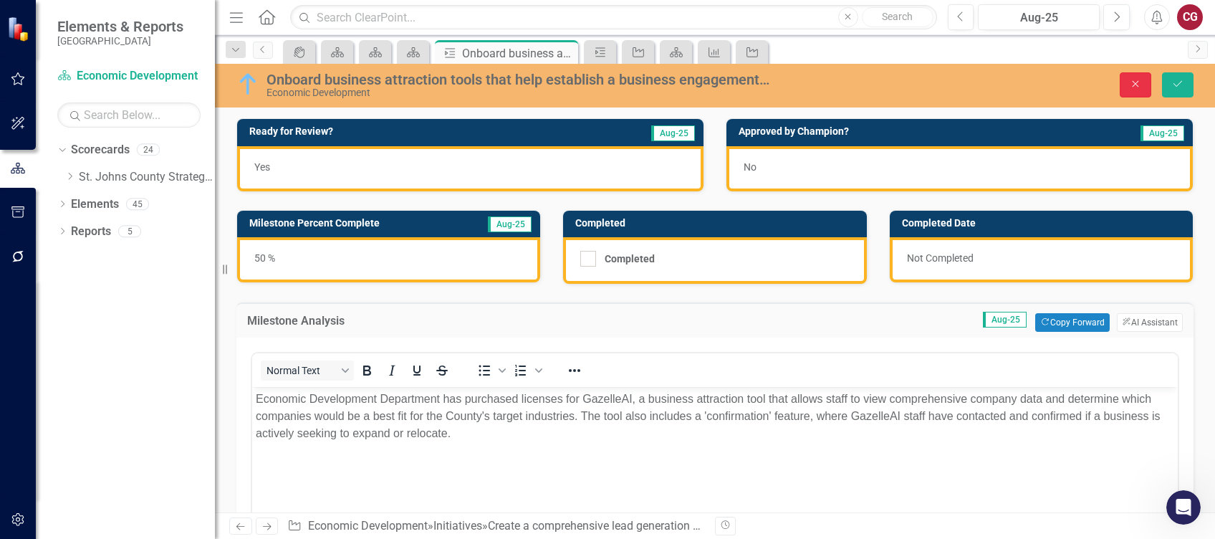
click at [1129, 80] on icon "Close" at bounding box center [1135, 84] width 13 height 10
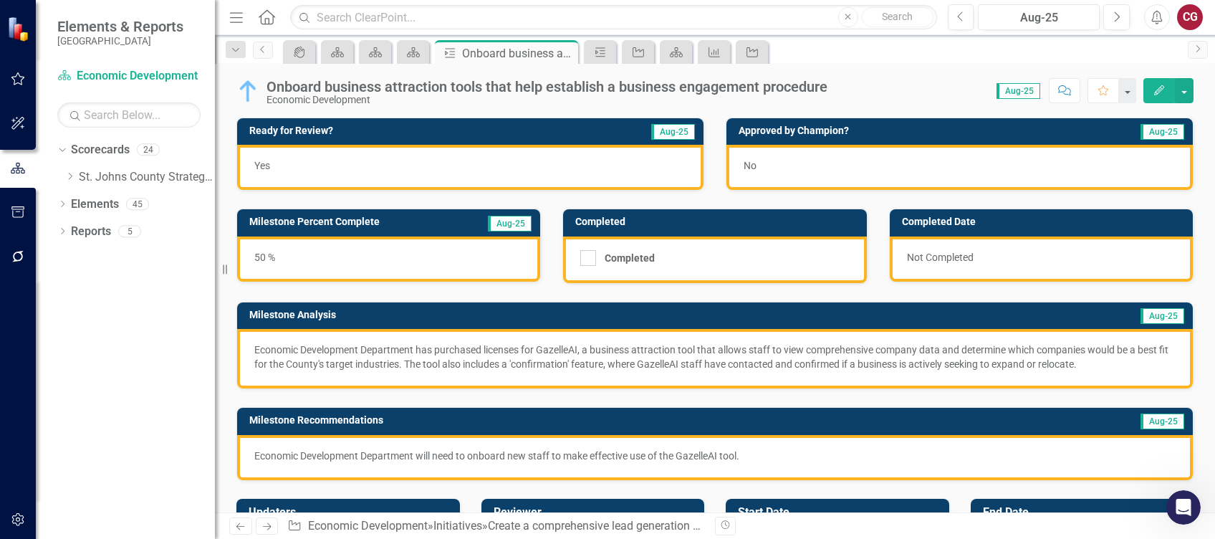
click at [667, 453] on p "Economic Development Department will need to onboard new staff to make effectiv…" at bounding box center [714, 455] width 921 height 14
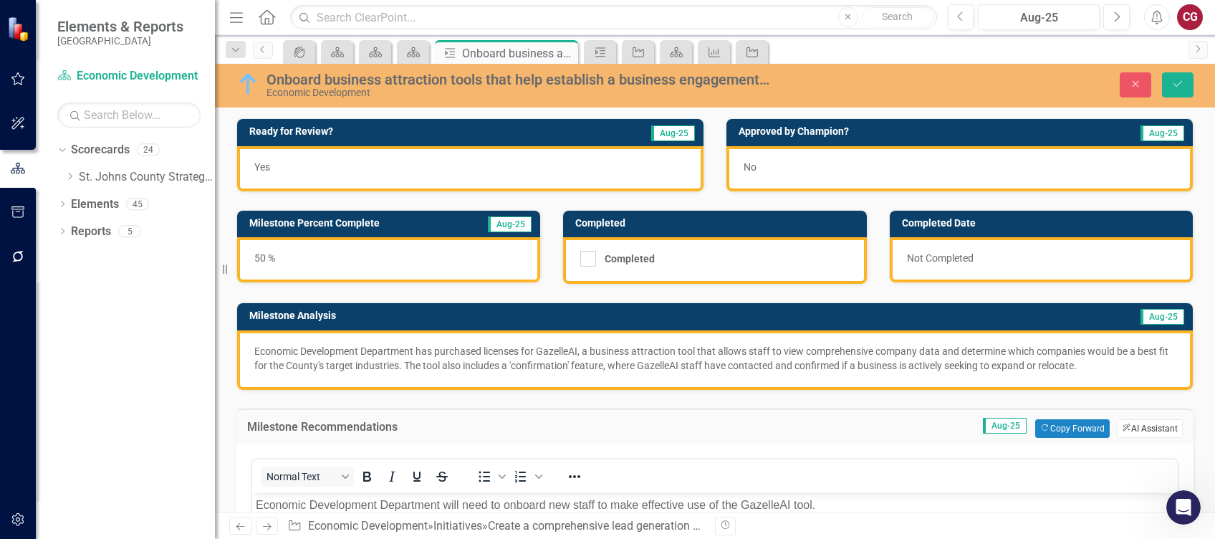
click at [1140, 427] on button "ClearPoint AI AI Assistant" at bounding box center [1150, 428] width 66 height 19
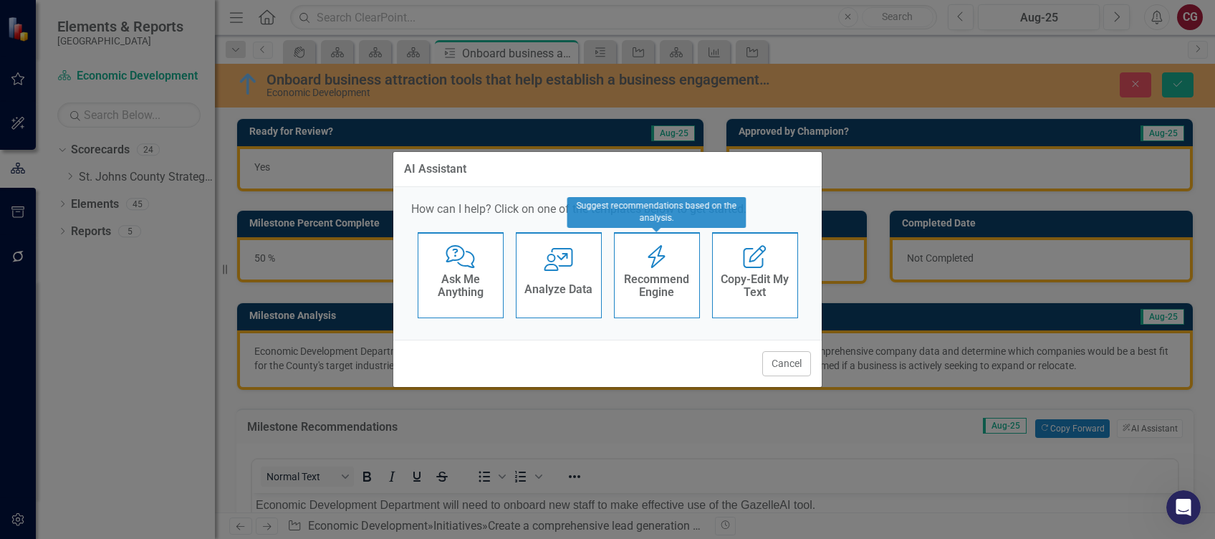
click at [645, 299] on div "Recommend Engine" at bounding box center [657, 287] width 70 height 36
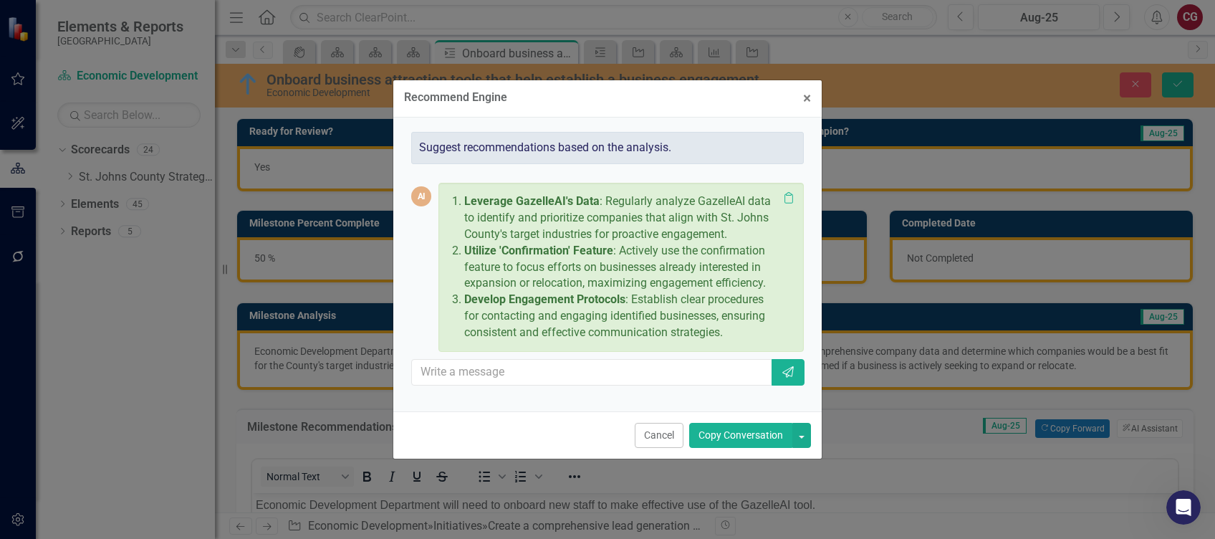
click at [660, 448] on div "Cancel Copy Conversation" at bounding box center [607, 434] width 428 height 47
click at [659, 437] on button "Cancel" at bounding box center [659, 435] width 49 height 25
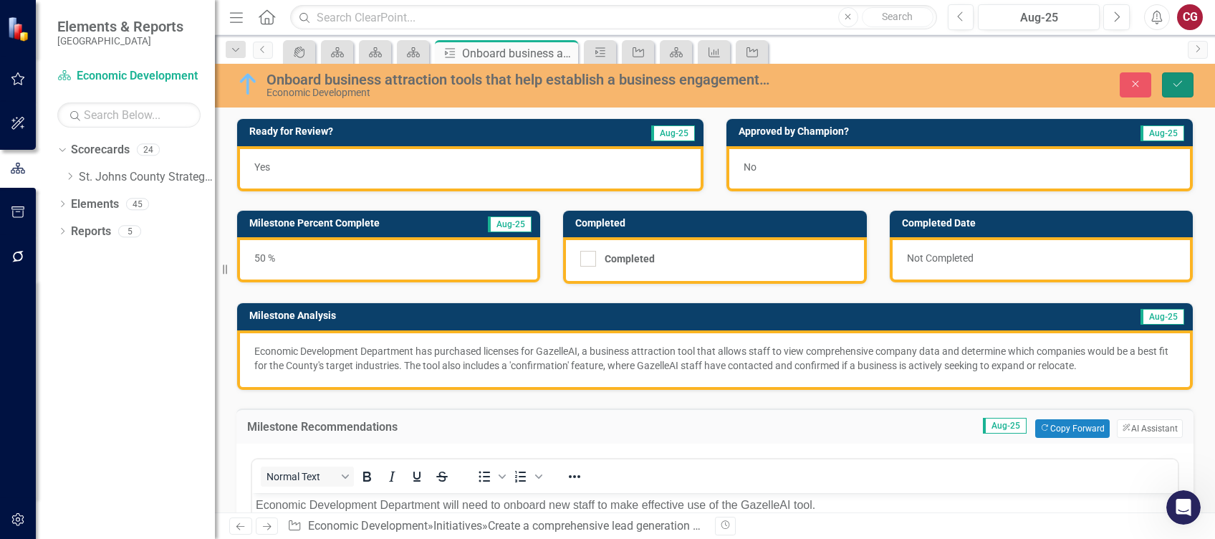
click at [1186, 81] on button "Save" at bounding box center [1178, 84] width 32 height 25
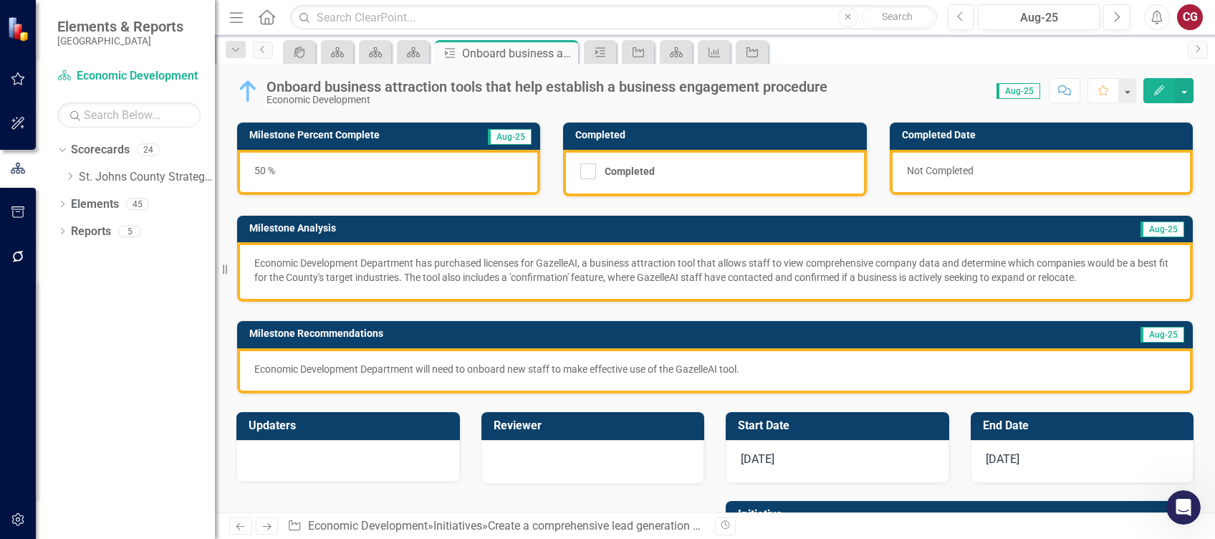
scroll to position [95, 0]
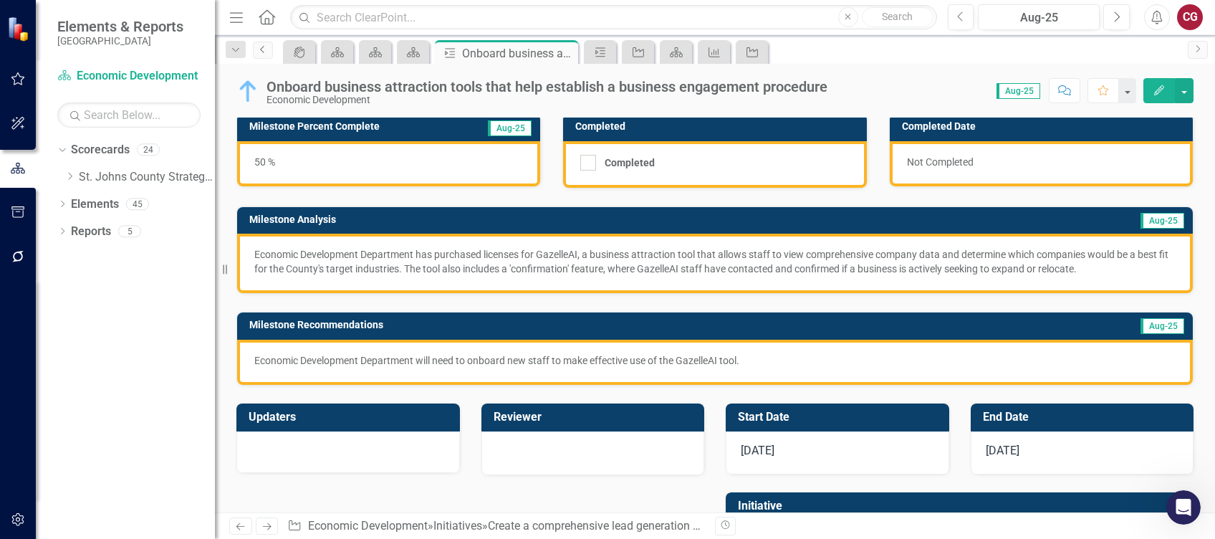
click at [268, 52] on icon "Previous" at bounding box center [262, 49] width 11 height 9
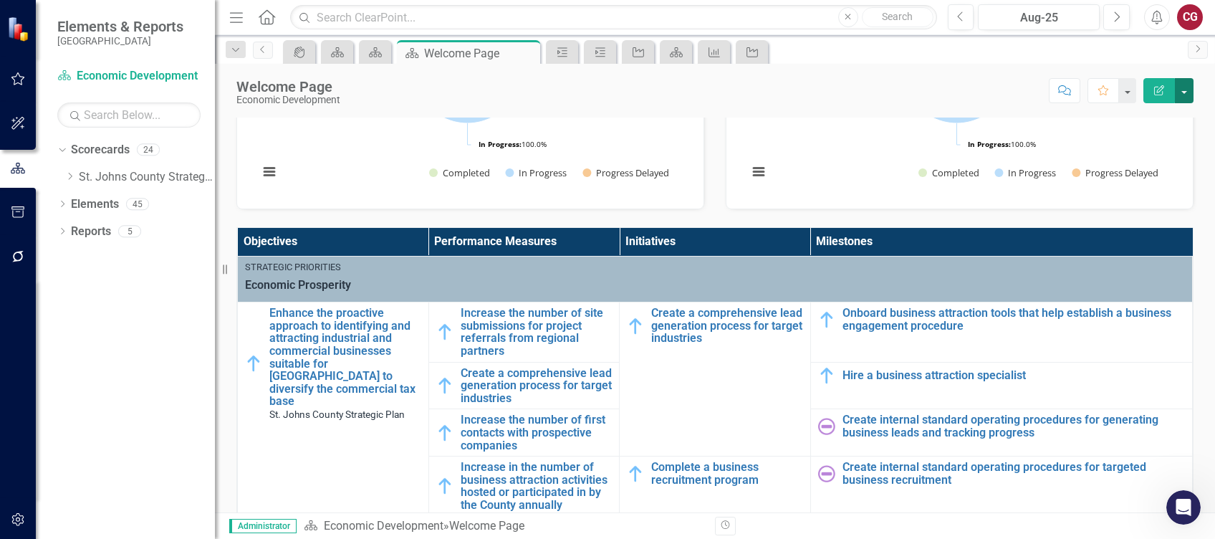
click at [1183, 86] on button "button" at bounding box center [1184, 90] width 19 height 25
click at [1073, 45] on div "icon.portal Scorecard Scorecard Scorecard Welcome Page Pin Close Milestone Mile…" at bounding box center [730, 51] width 900 height 23
click at [73, 178] on icon "Dropdown" at bounding box center [69, 176] width 11 height 9
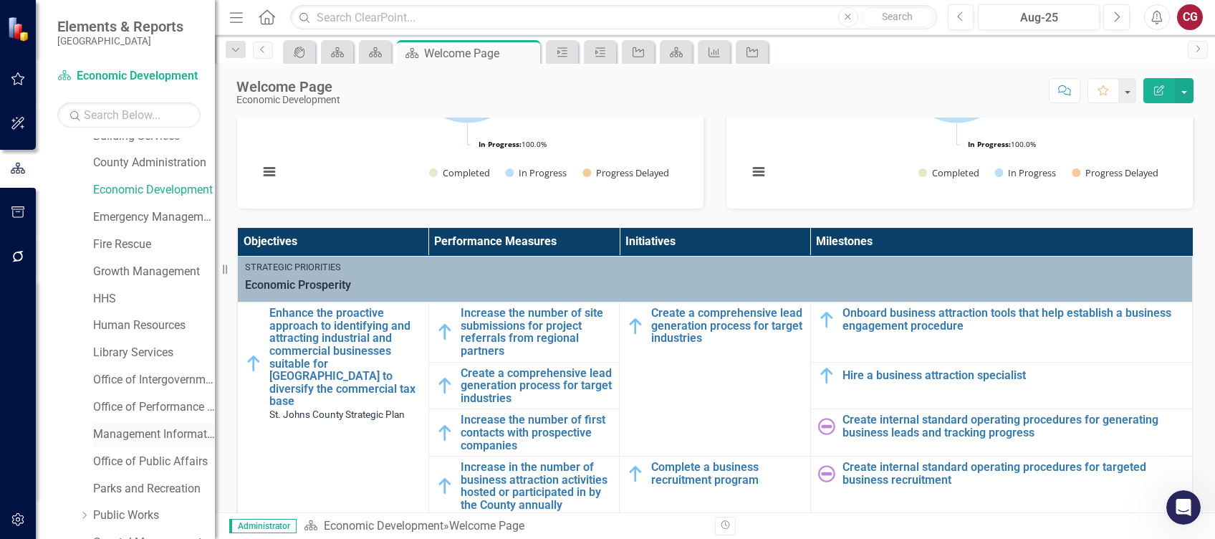
scroll to position [191, 0]
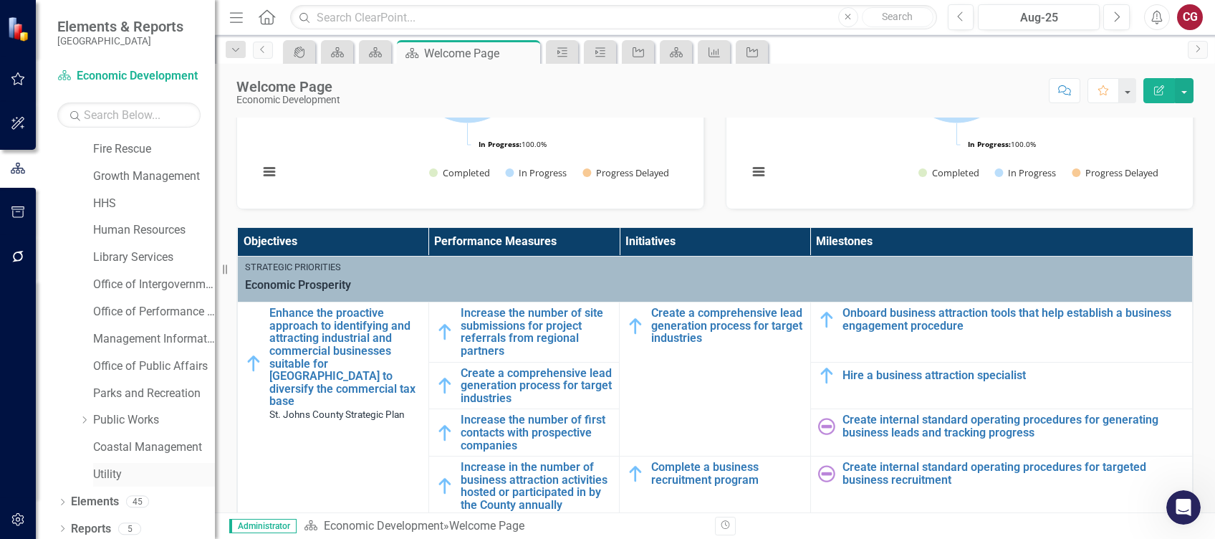
click at [109, 471] on link "Utility" at bounding box center [154, 474] width 122 height 16
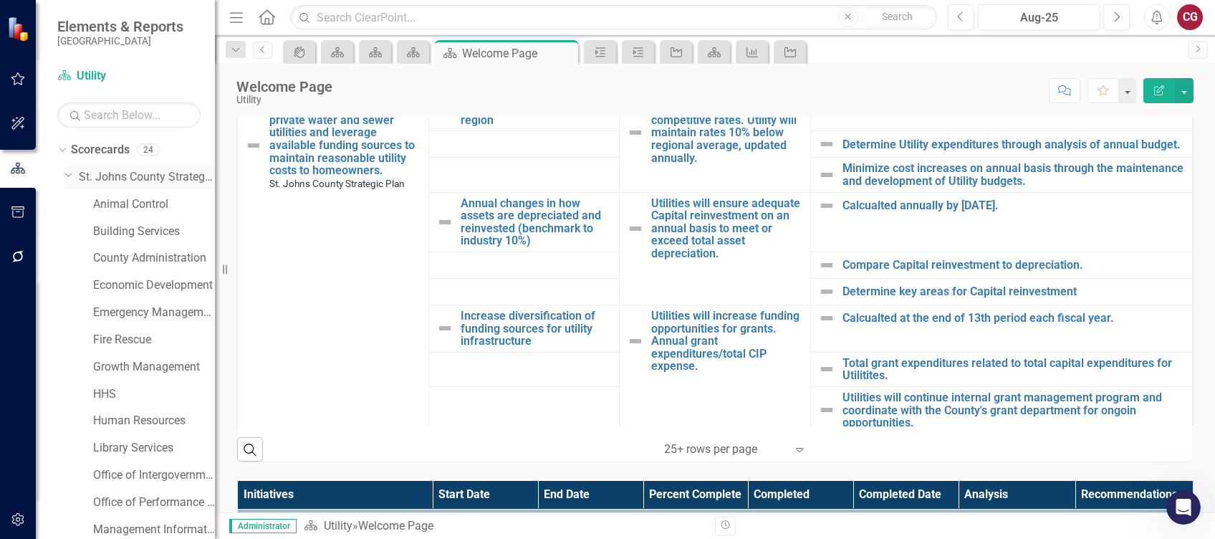
click at [124, 173] on link "St. Johns County Strategic Plan" at bounding box center [147, 177] width 136 height 16
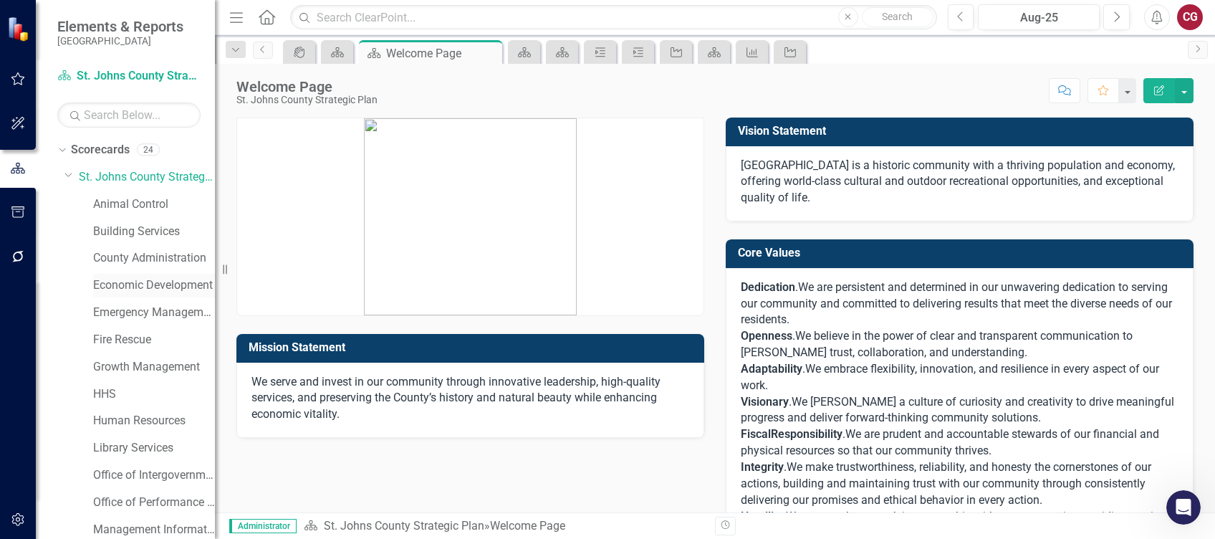
click at [152, 288] on link "Economic Development" at bounding box center [154, 285] width 122 height 16
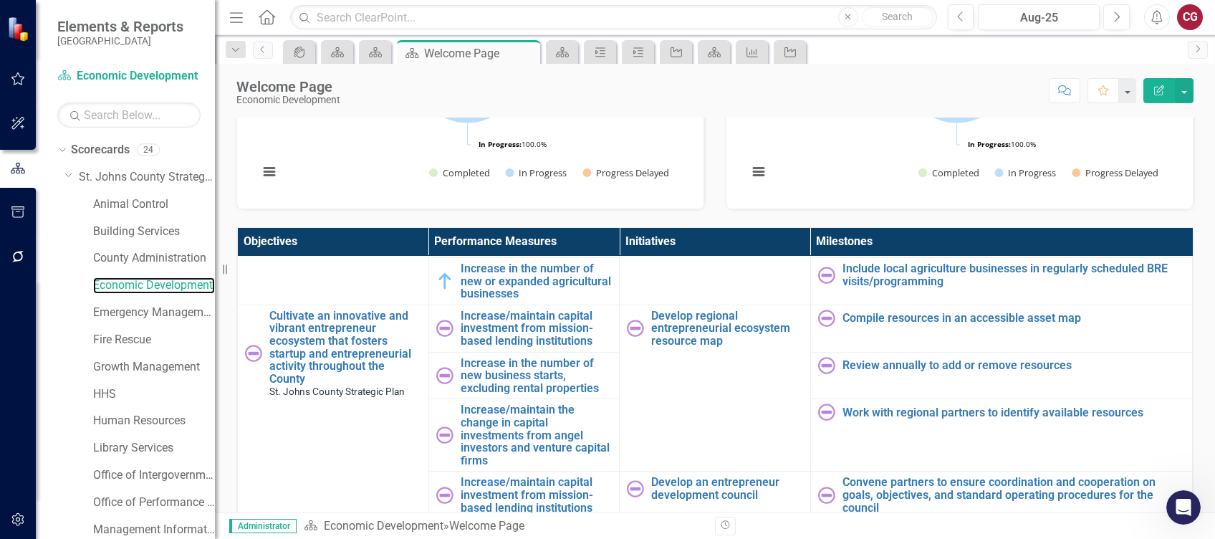
scroll to position [1432, 0]
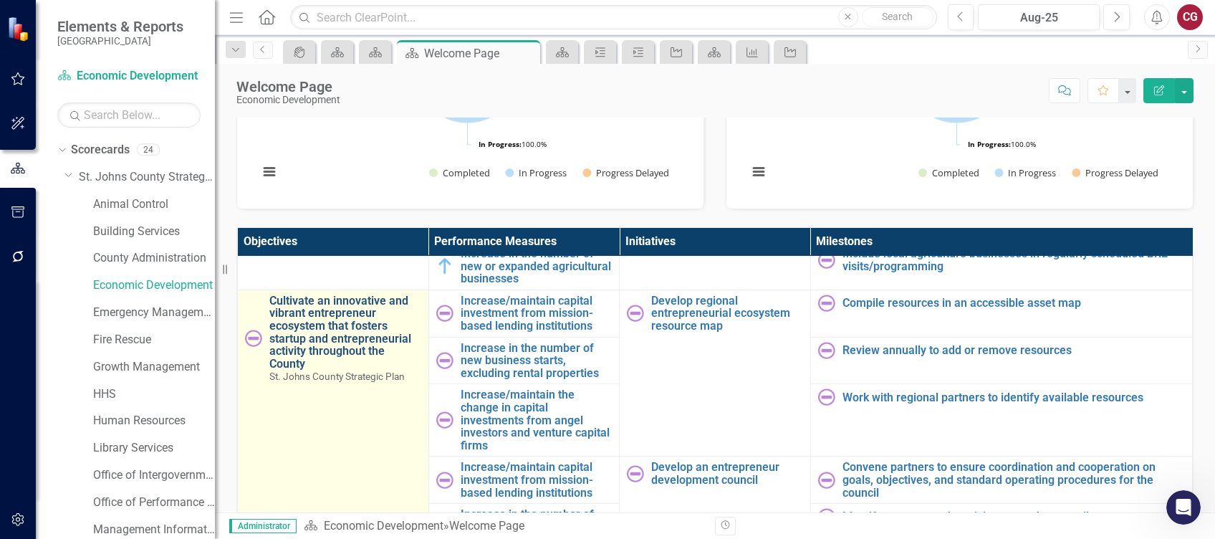
click at [326, 322] on link "Cultivate an innovative and vibrant entrepreneur ecosystem that fosters startup…" at bounding box center [345, 332] width 152 height 76
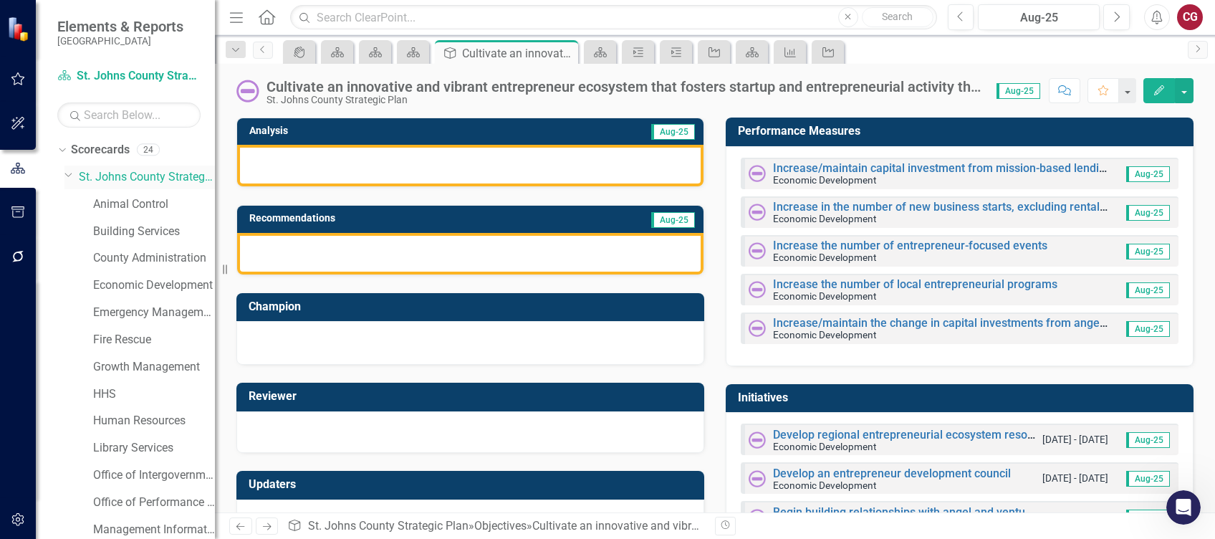
click at [148, 172] on link "St. Johns County Strategic Plan" at bounding box center [147, 177] width 136 height 16
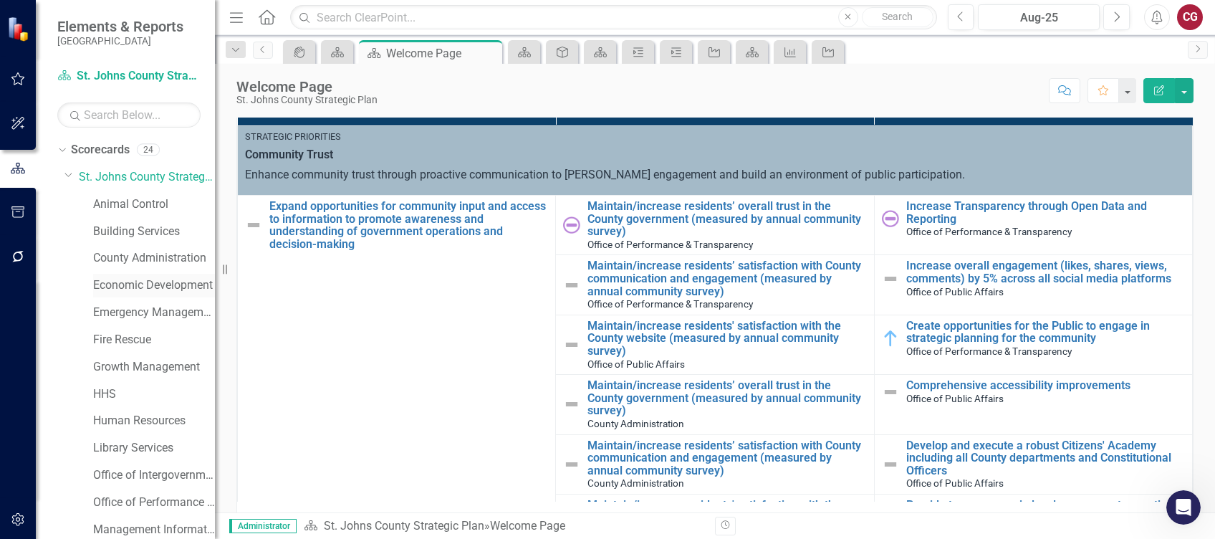
click at [130, 283] on link "Economic Development" at bounding box center [154, 285] width 122 height 16
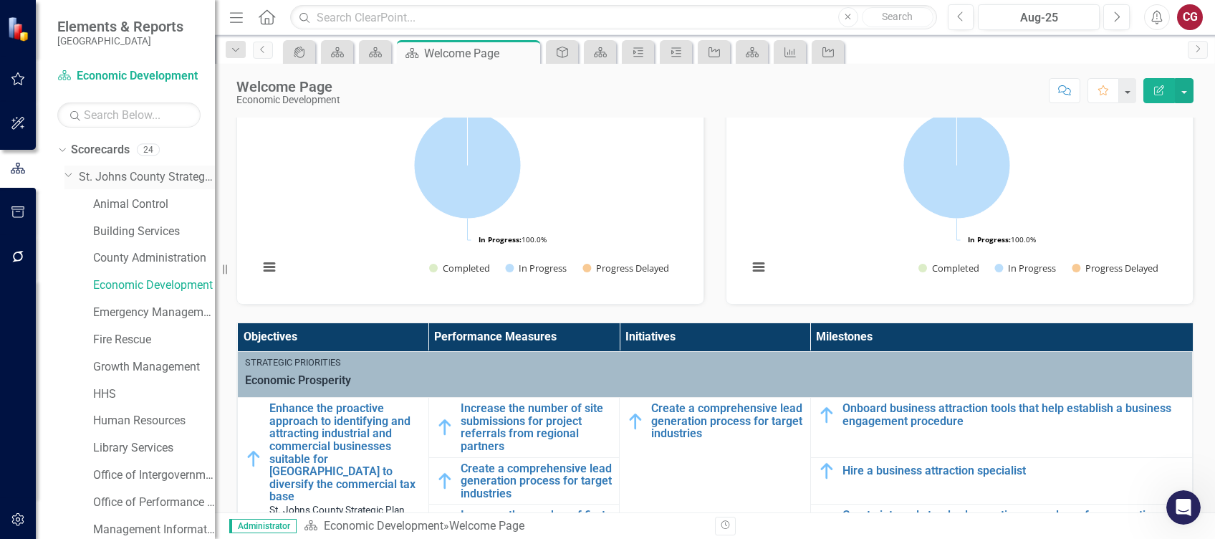
click at [127, 173] on link "St. Johns County Strategic Plan" at bounding box center [147, 177] width 136 height 16
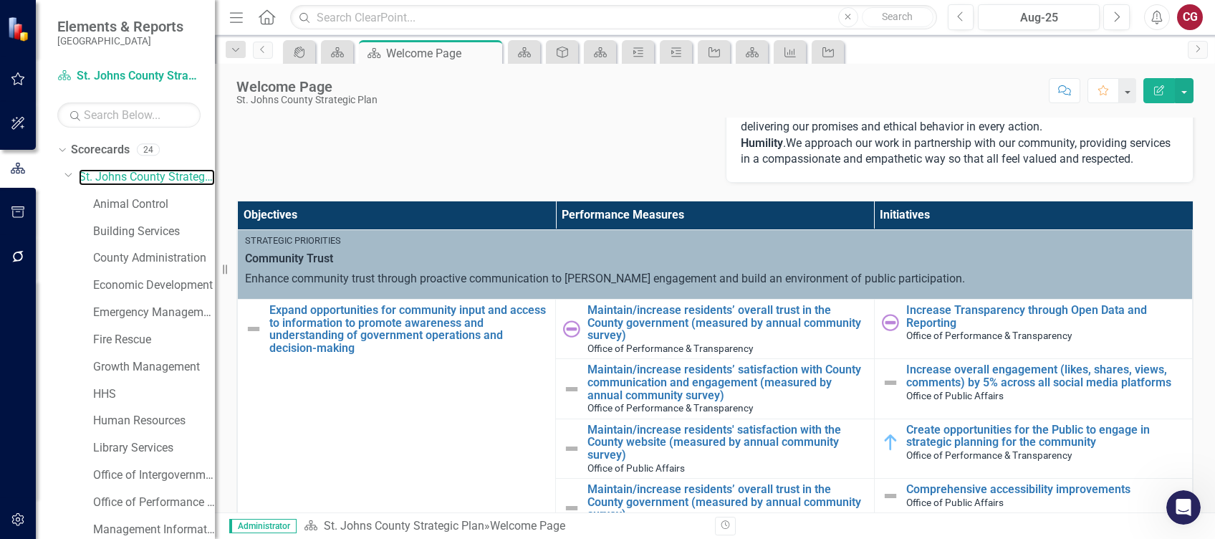
scroll to position [382, 0]
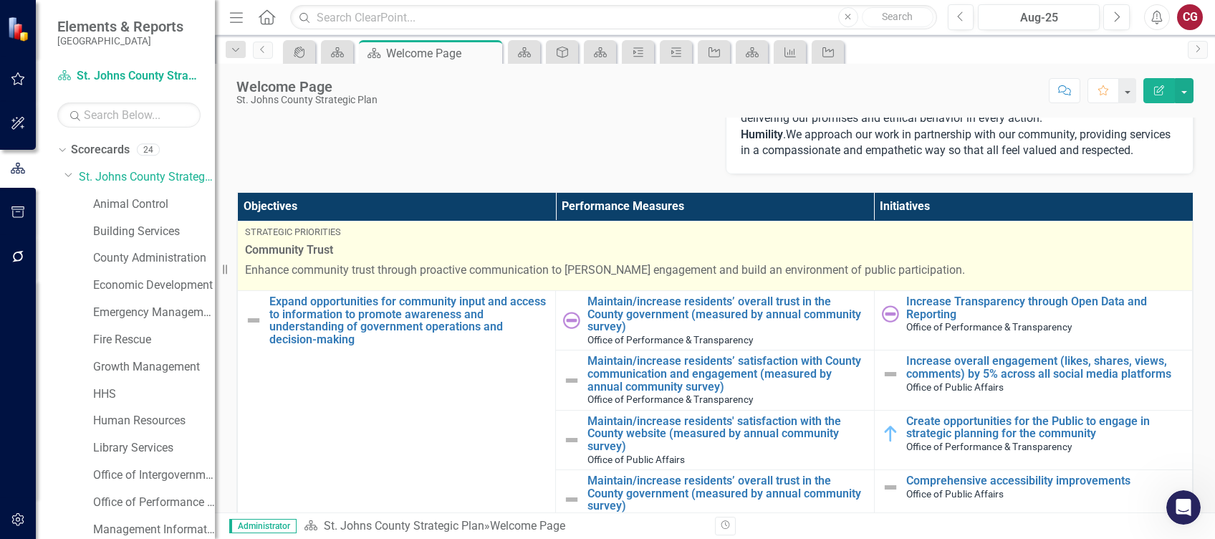
click at [315, 238] on div "Strategic Priorities" at bounding box center [715, 232] width 940 height 13
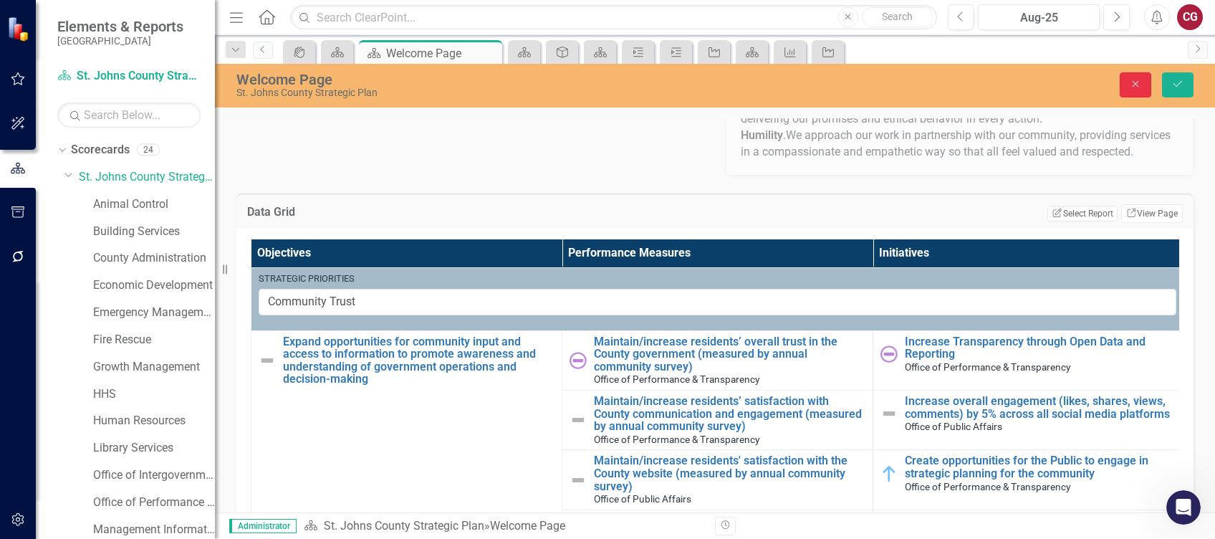
click at [1134, 86] on icon "Close" at bounding box center [1135, 84] width 13 height 10
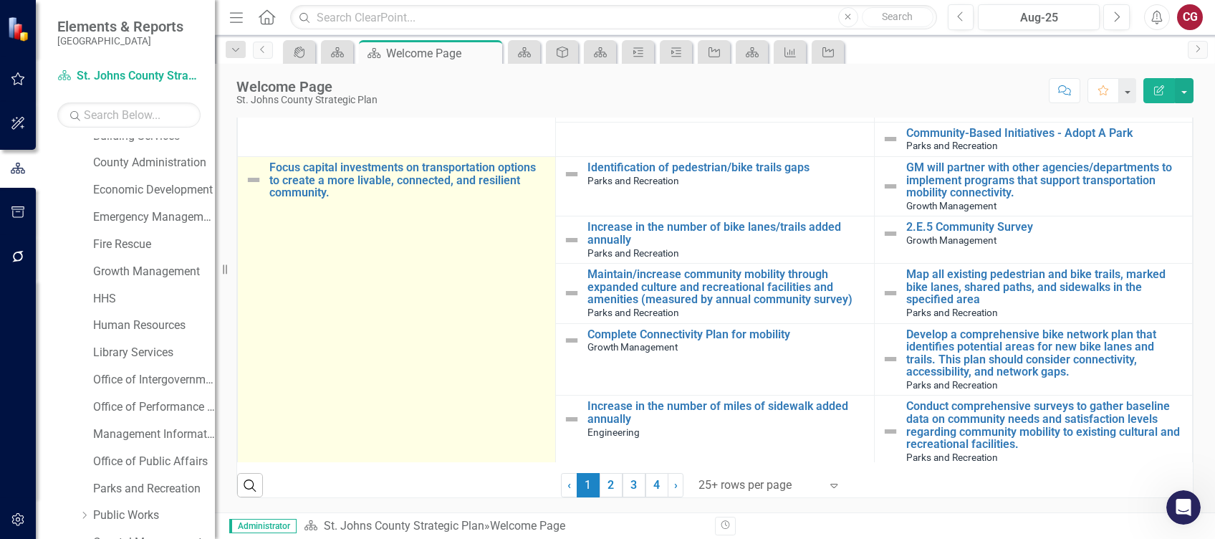
scroll to position [532, 0]
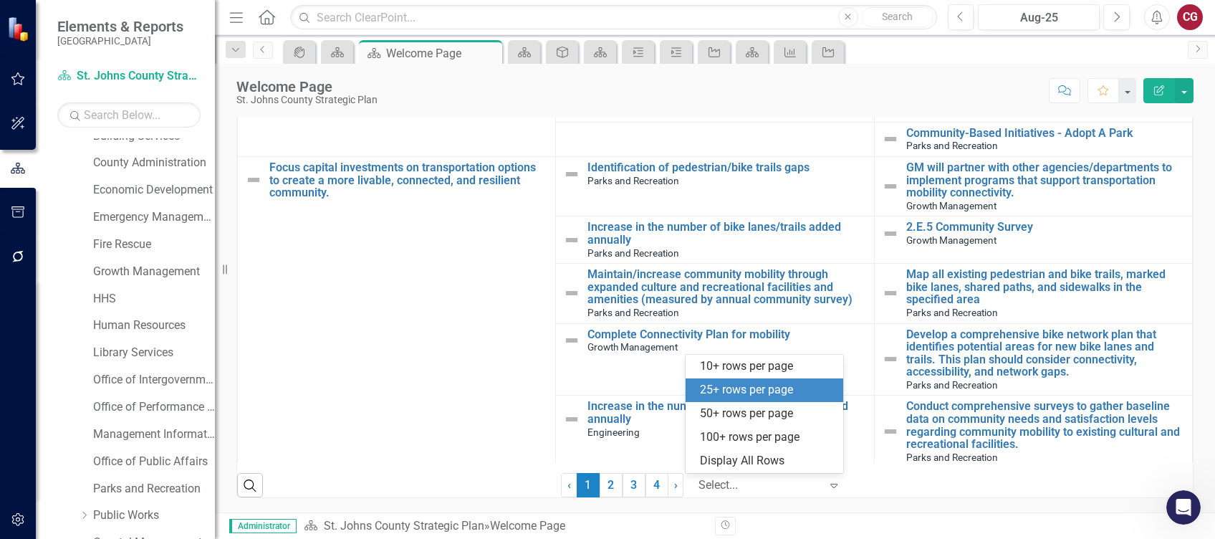
click at [832, 481] on icon "Expand" at bounding box center [833, 484] width 14 height 11
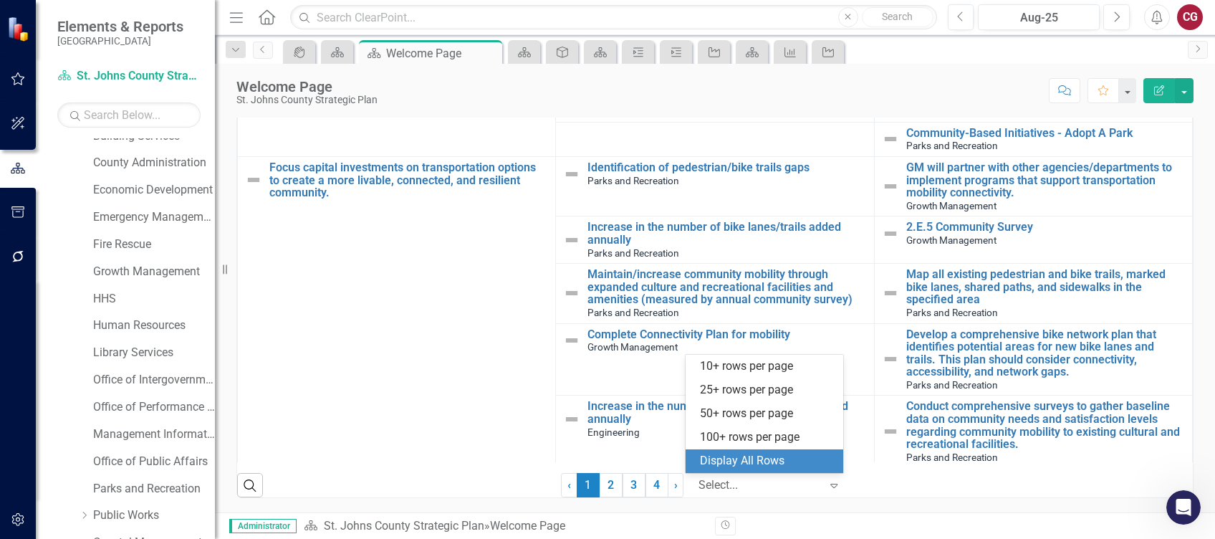
click at [787, 470] on div "Display All Rows" at bounding box center [764, 461] width 158 height 24
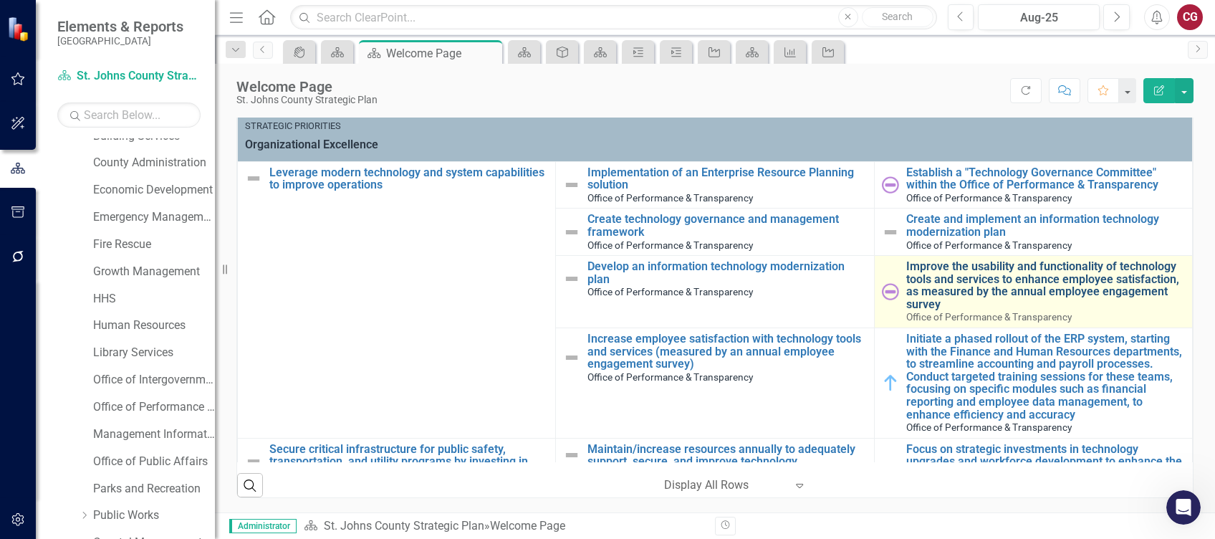
scroll to position [8503, 0]
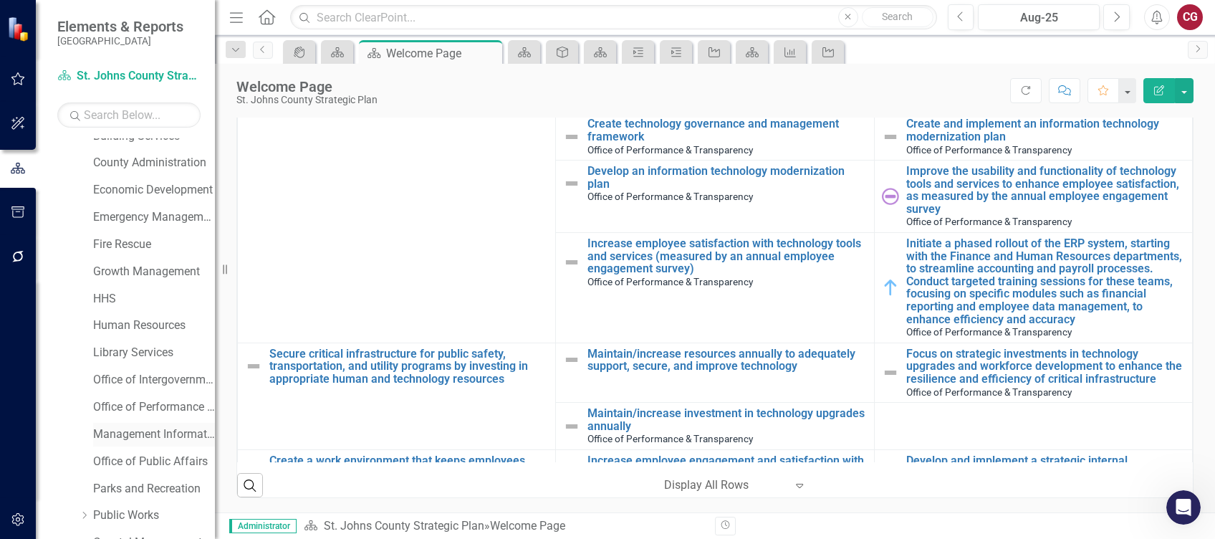
scroll to position [191, 0]
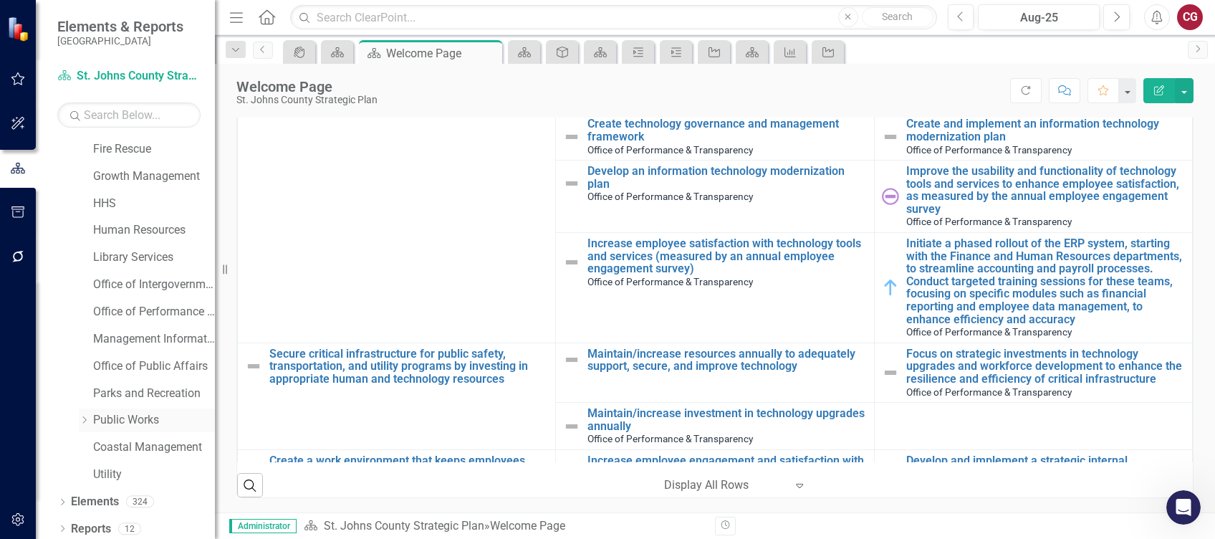
click at [132, 423] on link "Public Works" at bounding box center [154, 420] width 122 height 16
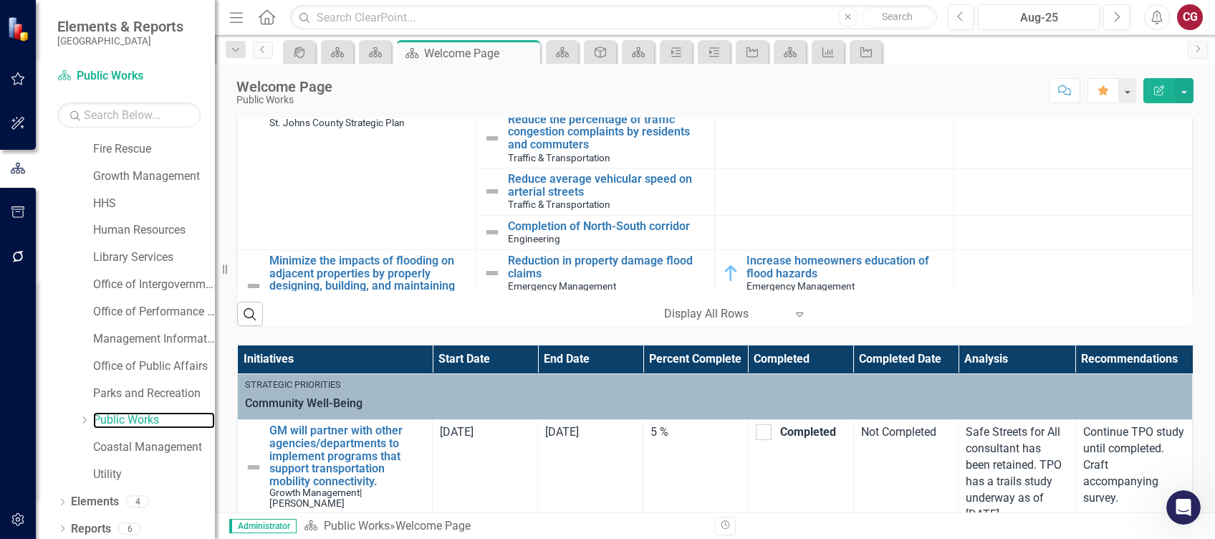
scroll to position [658, 0]
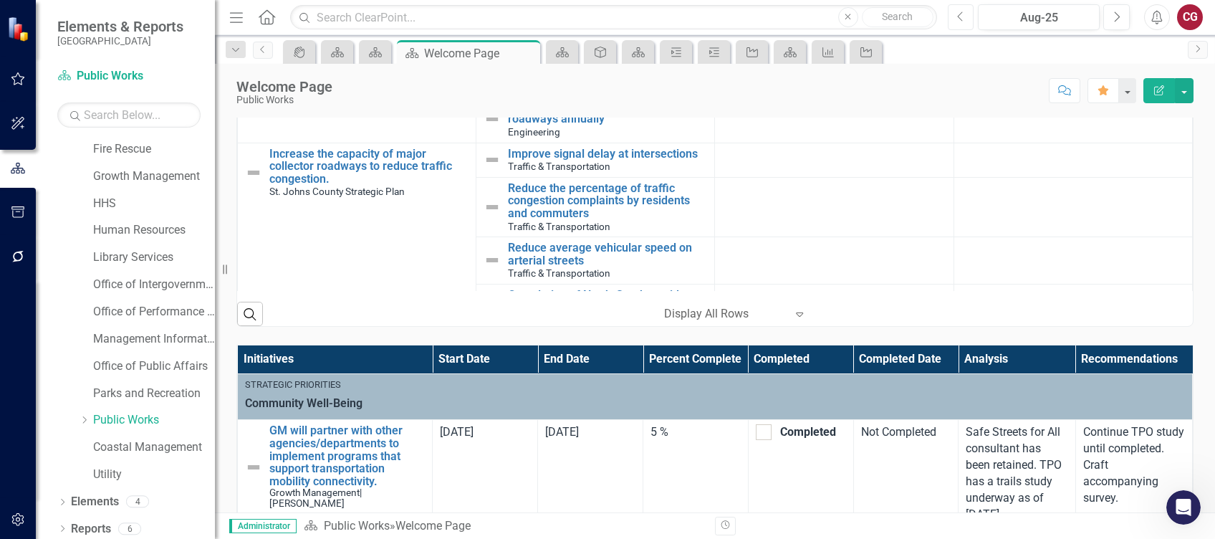
click at [950, 20] on button "Previous" at bounding box center [961, 17] width 26 height 26
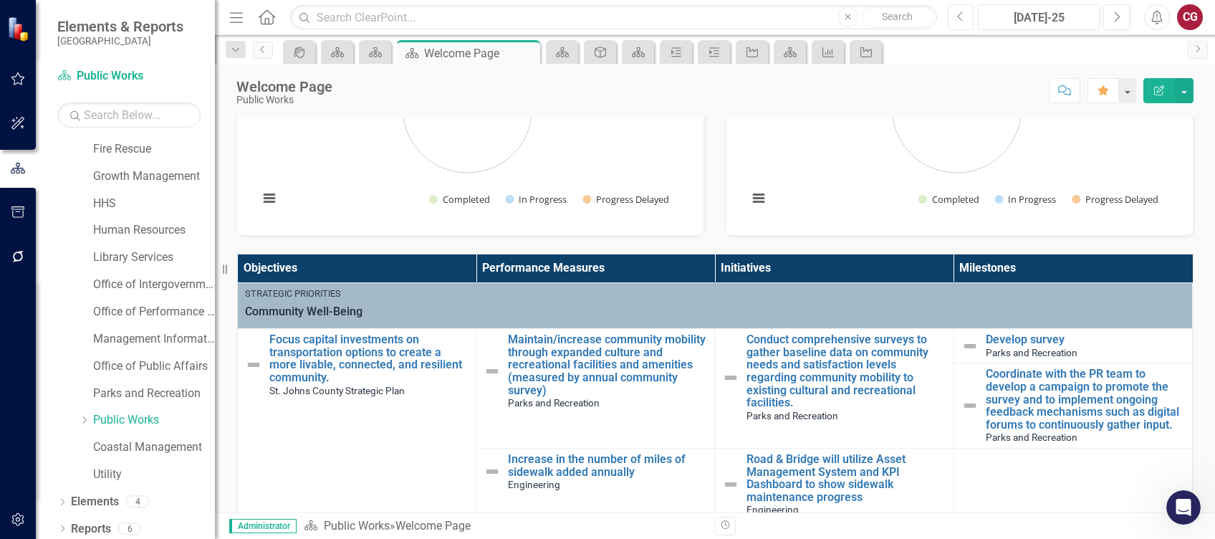
scroll to position [327, 0]
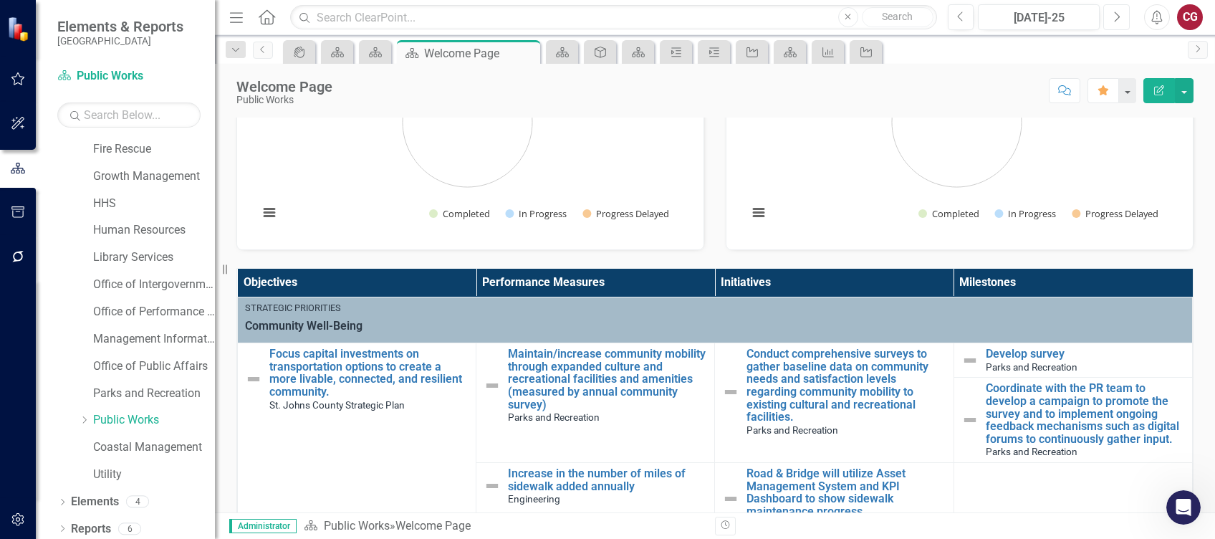
click at [1125, 10] on button "Next" at bounding box center [1116, 17] width 26 height 26
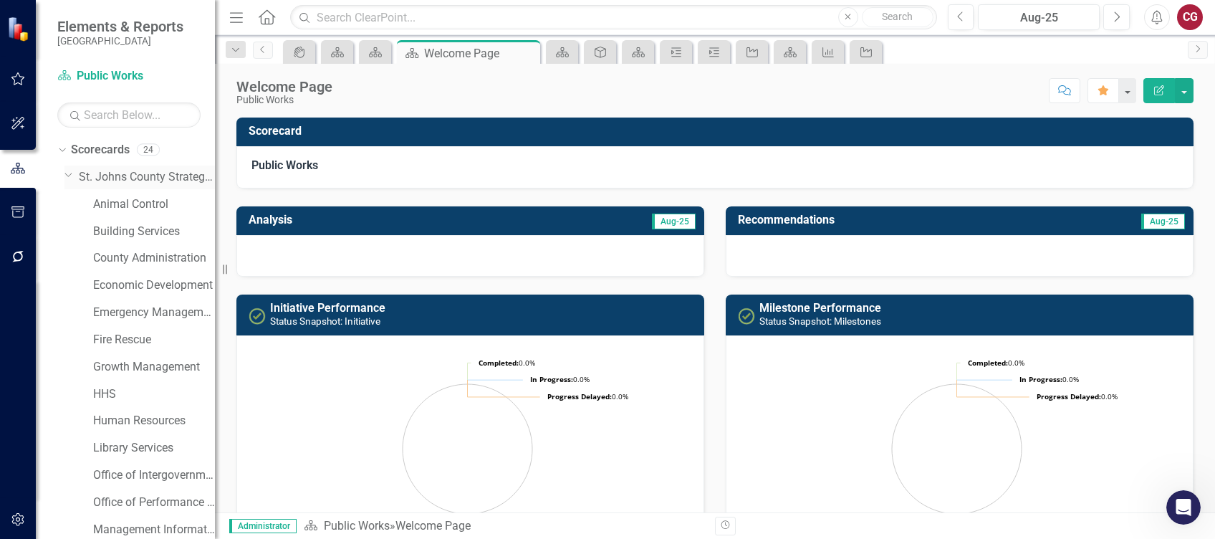
click at [126, 178] on link "St. Johns County Strategic Plan" at bounding box center [147, 177] width 136 height 16
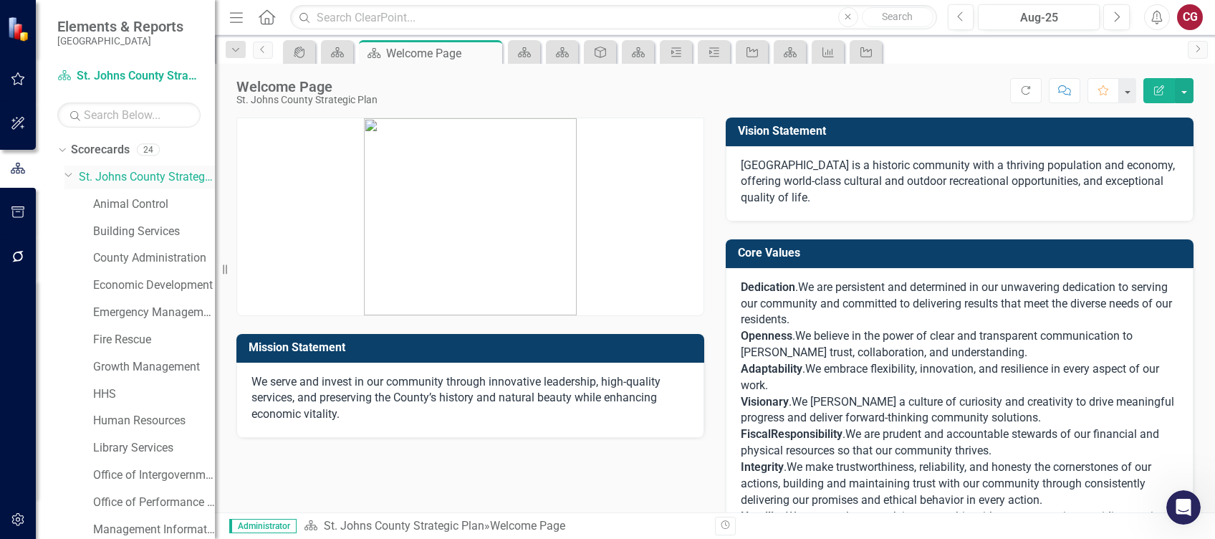
click at [67, 172] on icon "Dropdown" at bounding box center [68, 174] width 9 height 11
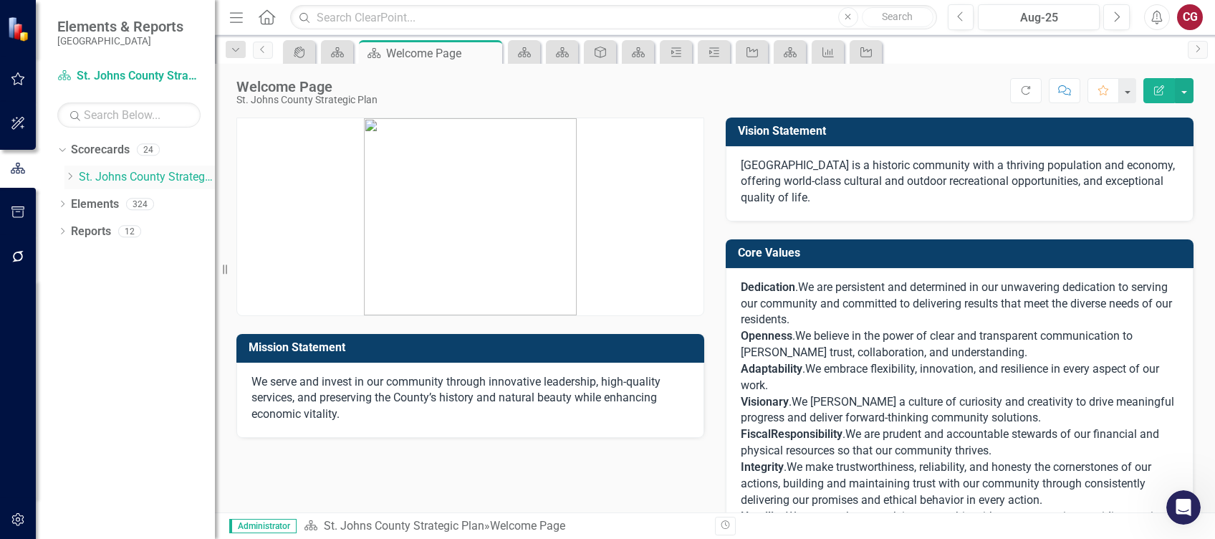
click at [171, 172] on link "St. Johns County Strategic Plan" at bounding box center [147, 177] width 136 height 16
click at [92, 152] on link "Scorecards" at bounding box center [100, 150] width 59 height 16
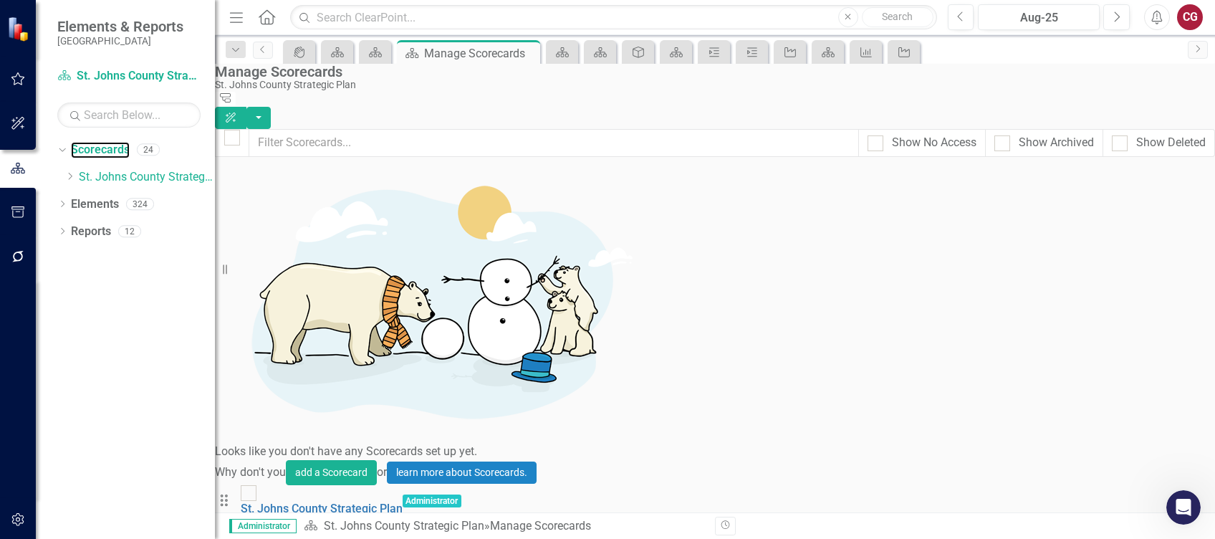
scroll to position [382, 0]
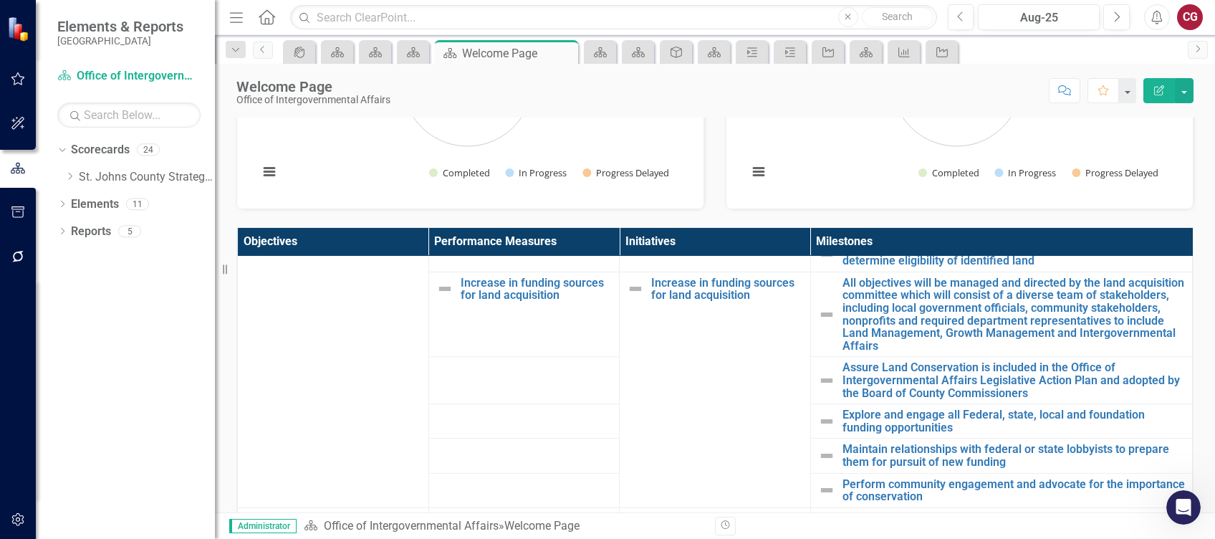
scroll to position [417, 0]
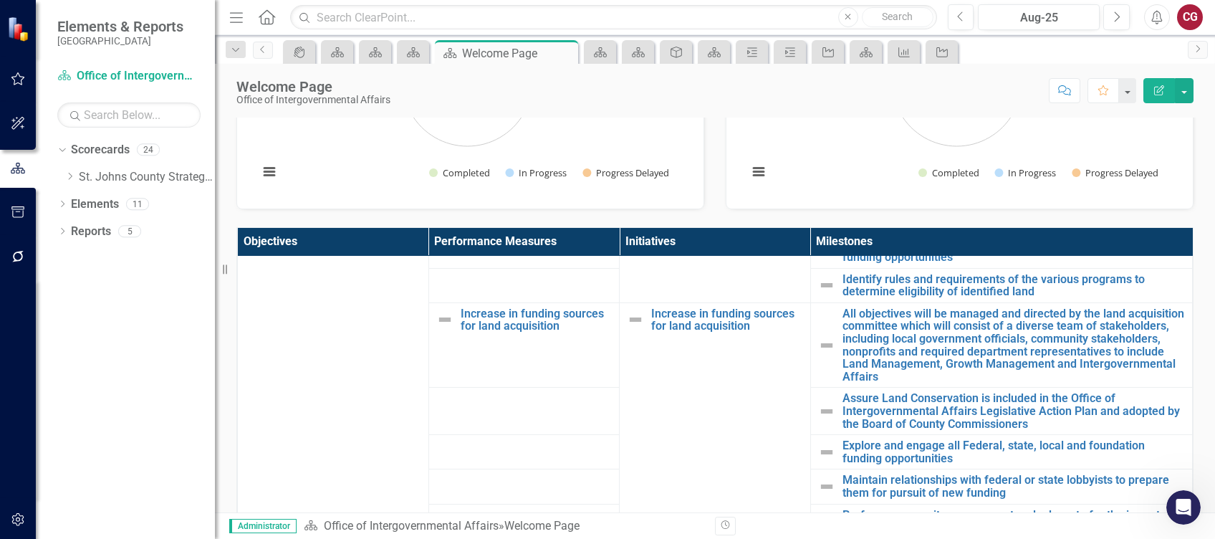
drag, startPoint x: 1106, startPoint y: 0, endPoint x: 693, endPoint y: 1, distance: 412.5
click at [693, 1] on div "Menu Home Search Close Search Previous Aug-25 Next Alerts CG User Edit Profile …" at bounding box center [715, 17] width 1000 height 35
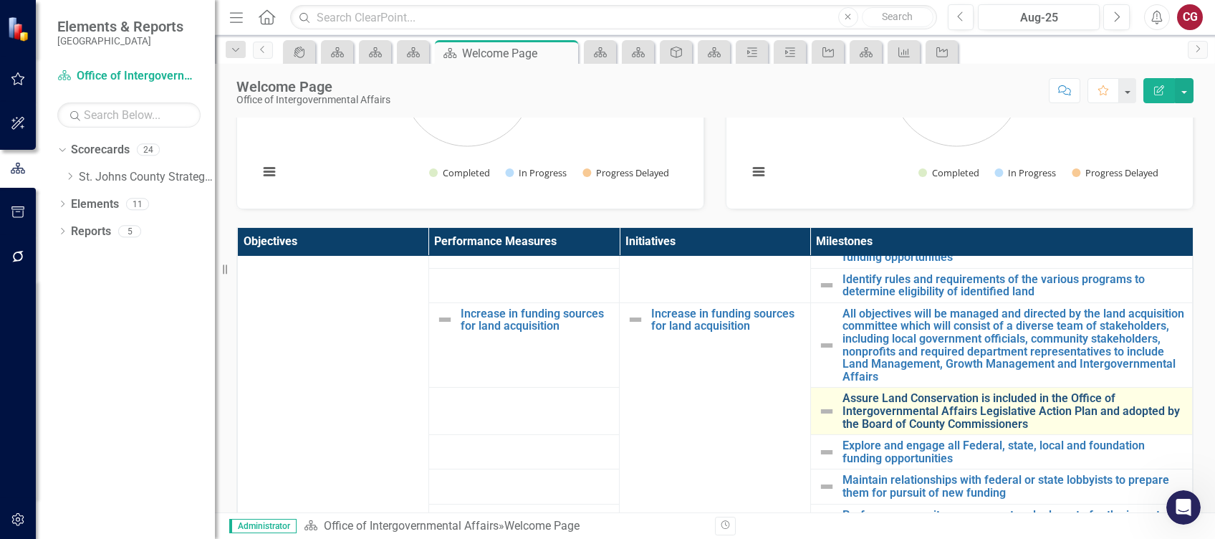
click at [882, 414] on link "Assure Land Conservation is included in the Office of Intergovernmental Affairs…" at bounding box center [1013, 411] width 342 height 38
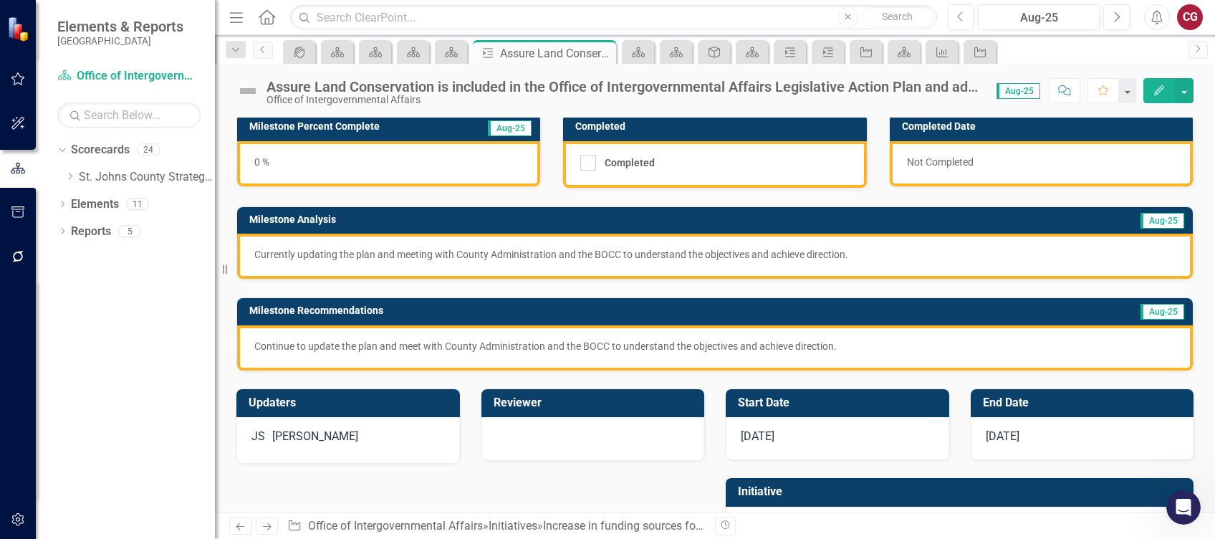
scroll to position [167, 0]
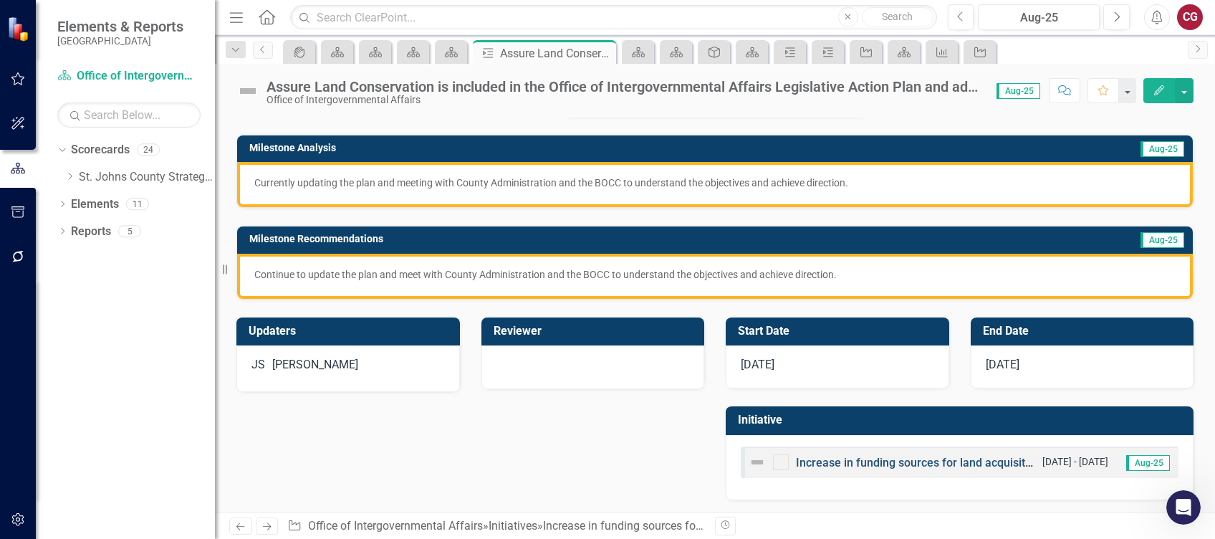
click at [844, 463] on link "Increase in funding sources for land acquisition" at bounding box center [918, 462] width 245 height 14
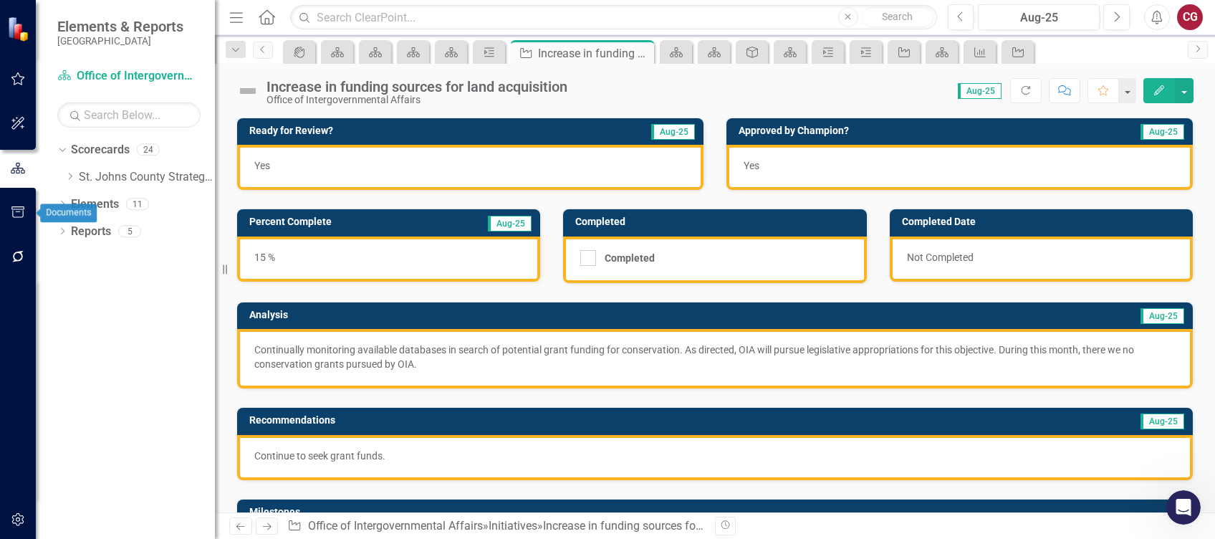
click at [14, 210] on icon "button" at bounding box center [18, 211] width 15 height 11
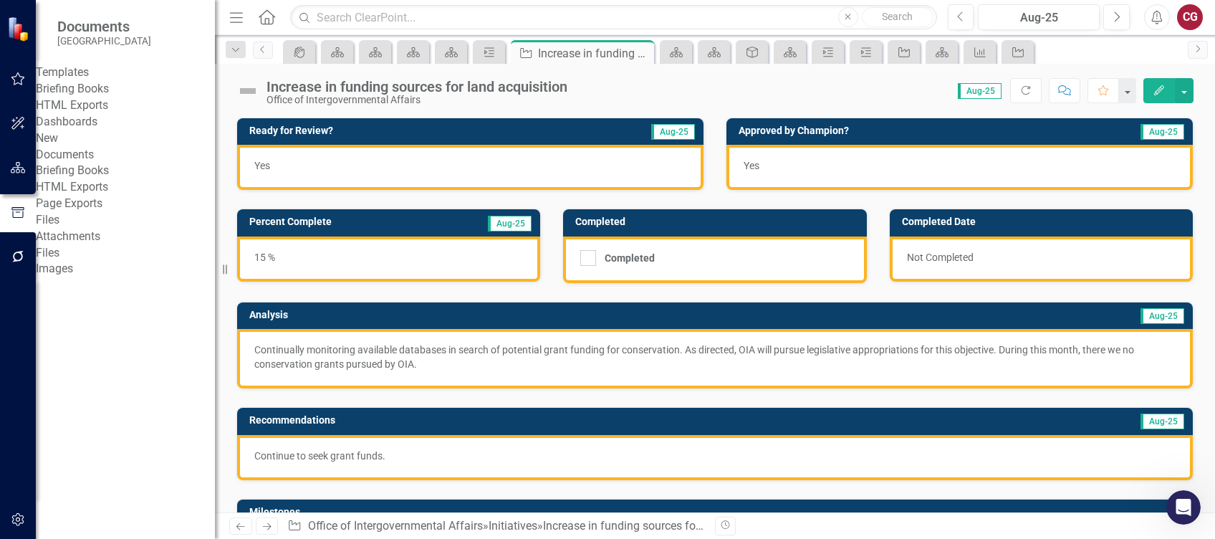
click at [90, 97] on link "Briefing Books" at bounding box center [125, 89] width 179 height 16
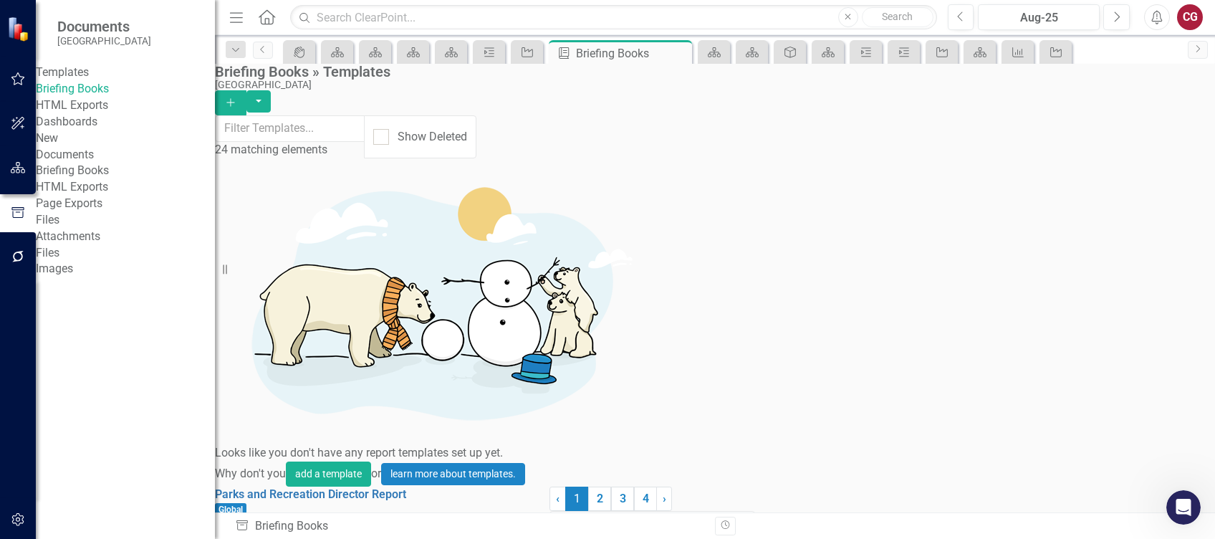
click at [546, 90] on div "[GEOGRAPHIC_DATA]" at bounding box center [711, 84] width 993 height 11
click at [519, 524] on icon "Dropdown Menu" at bounding box center [512, 528] width 12 height 9
click at [549, 486] on div "Parks and Recreation Director Report Global Start Dropdown Menu Collapse" at bounding box center [382, 503] width 334 height 34
